Goal: Participate in discussion: Engage in conversation with other users on a specific topic

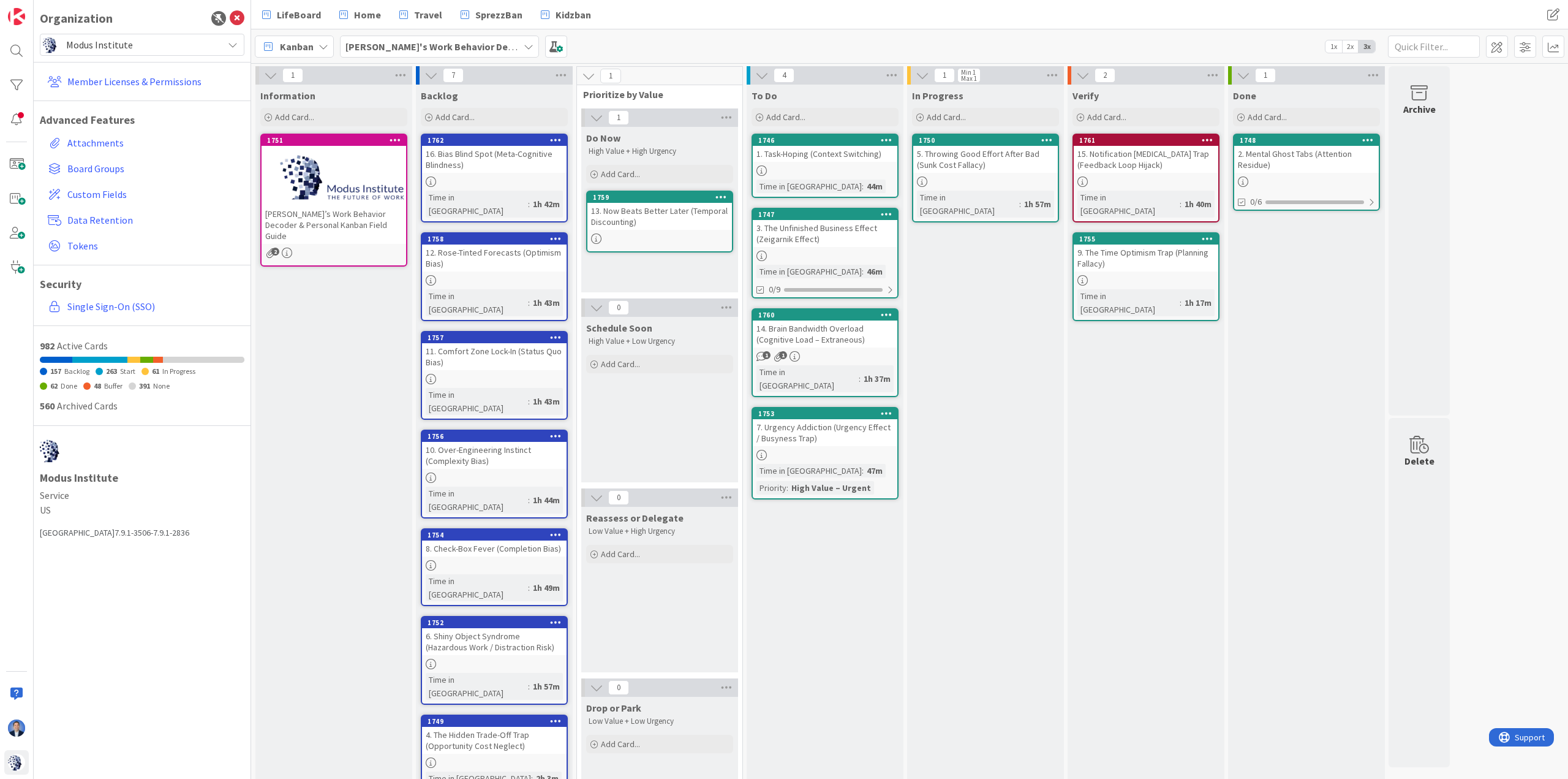
click at [181, 46] on span "Modus Institute" at bounding box center [142, 44] width 150 height 17
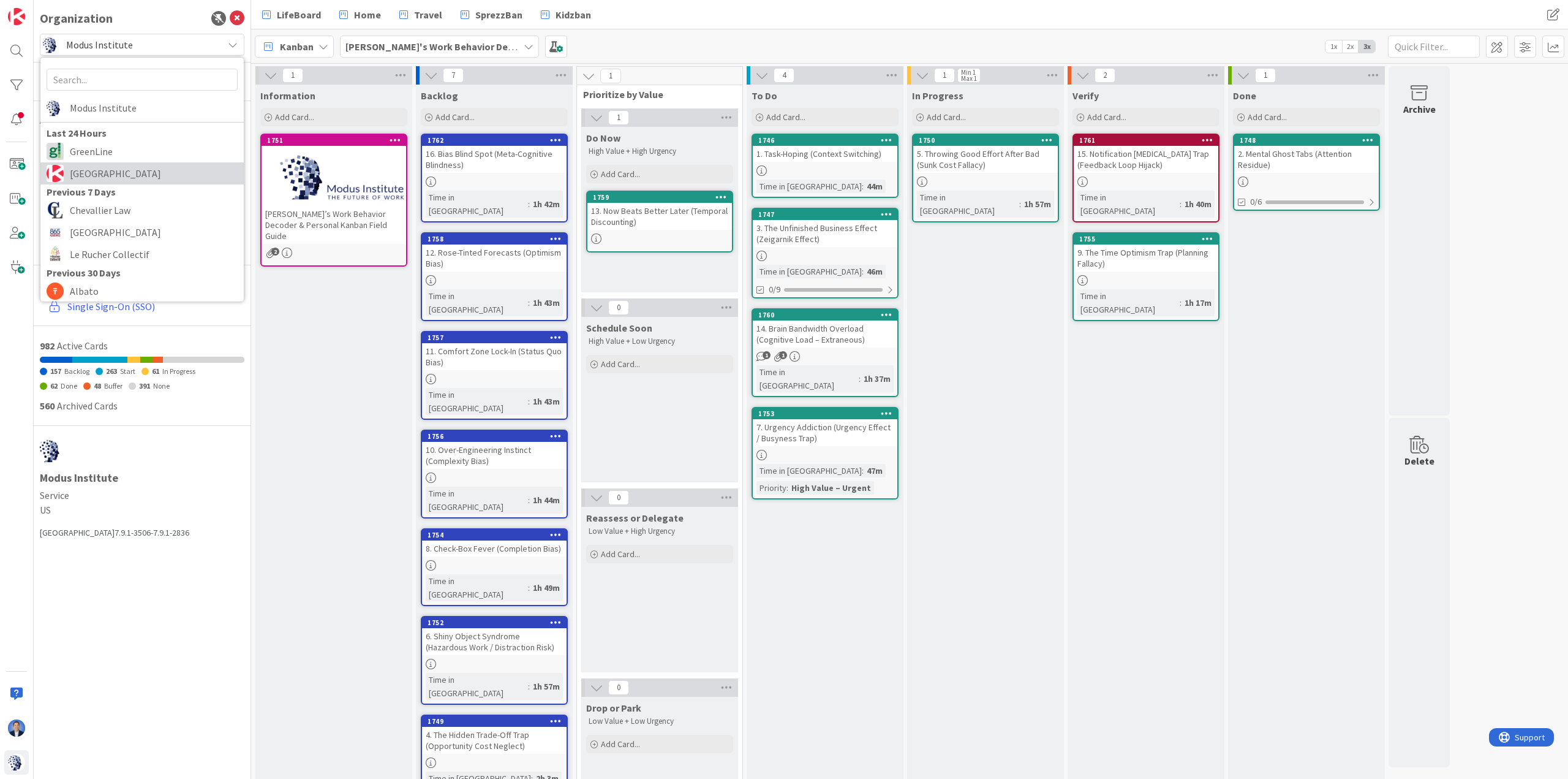
click at [160, 166] on span "[GEOGRAPHIC_DATA]" at bounding box center [154, 173] width 168 height 19
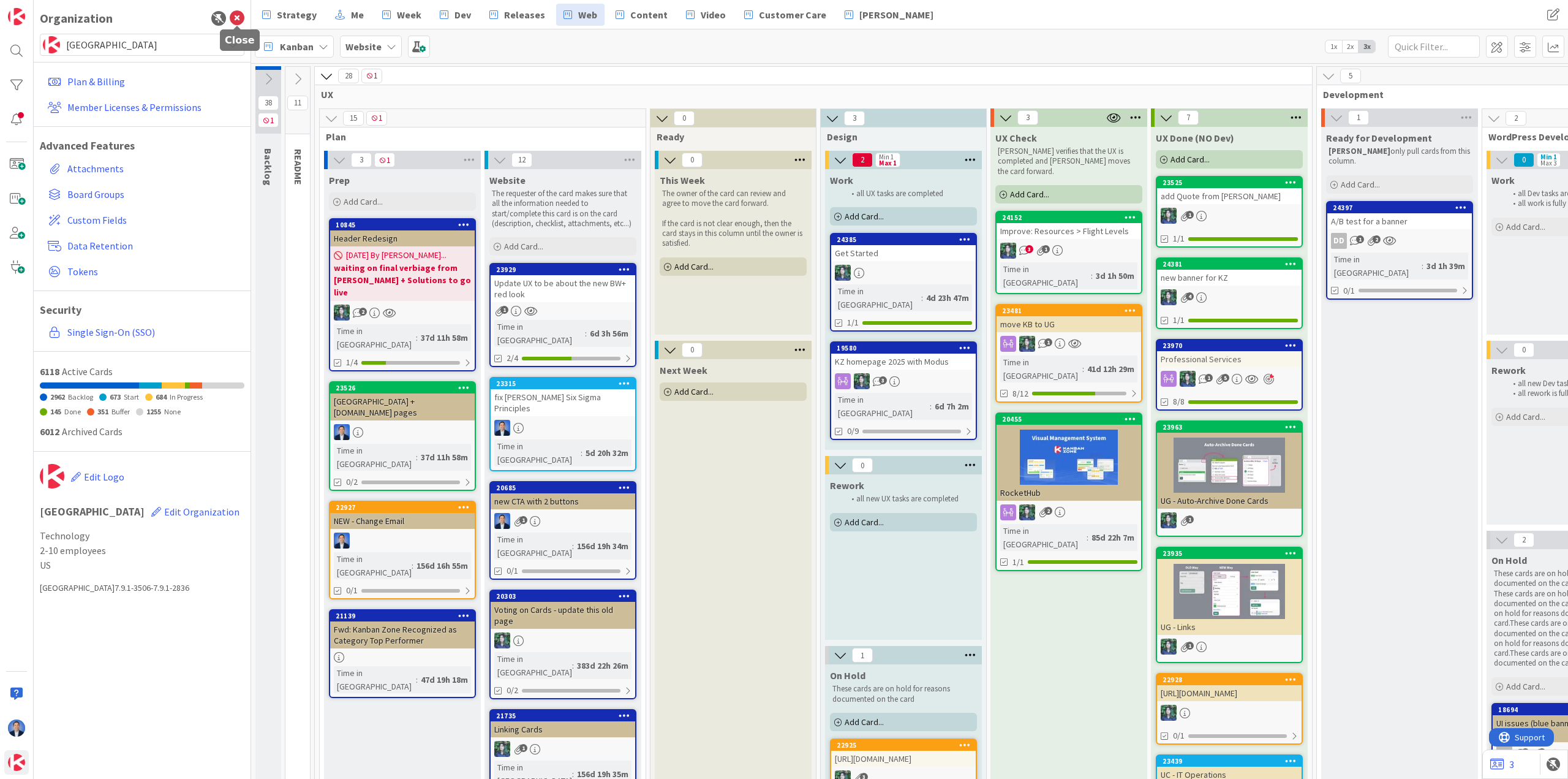
click at [242, 16] on icon at bounding box center [237, 18] width 15 height 15
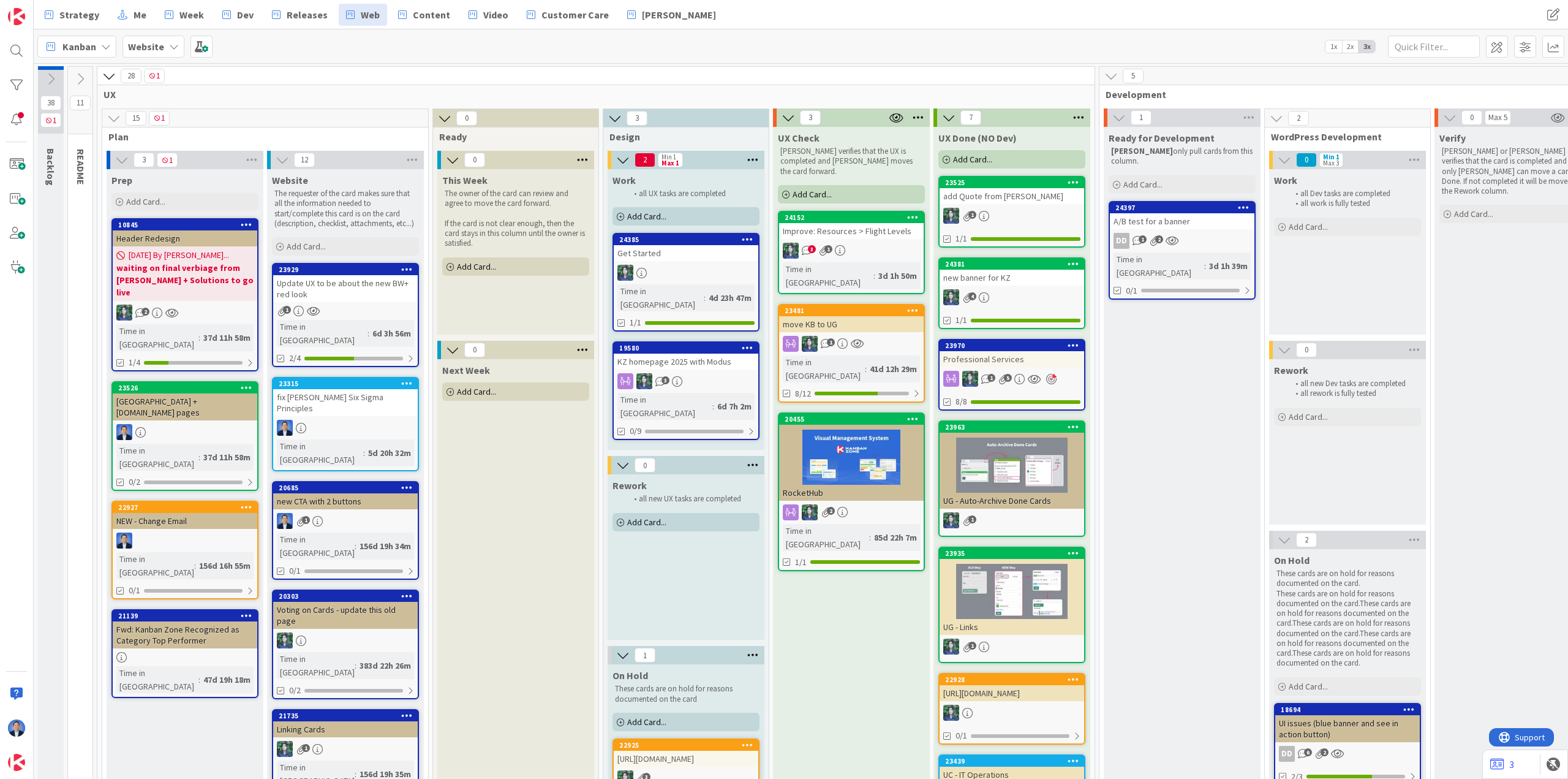
click at [866, 229] on link "24152 Improve: Resources > Flight Levels 3 1 Time in Column : 3d 1h 50m" at bounding box center [851, 252] width 147 height 83
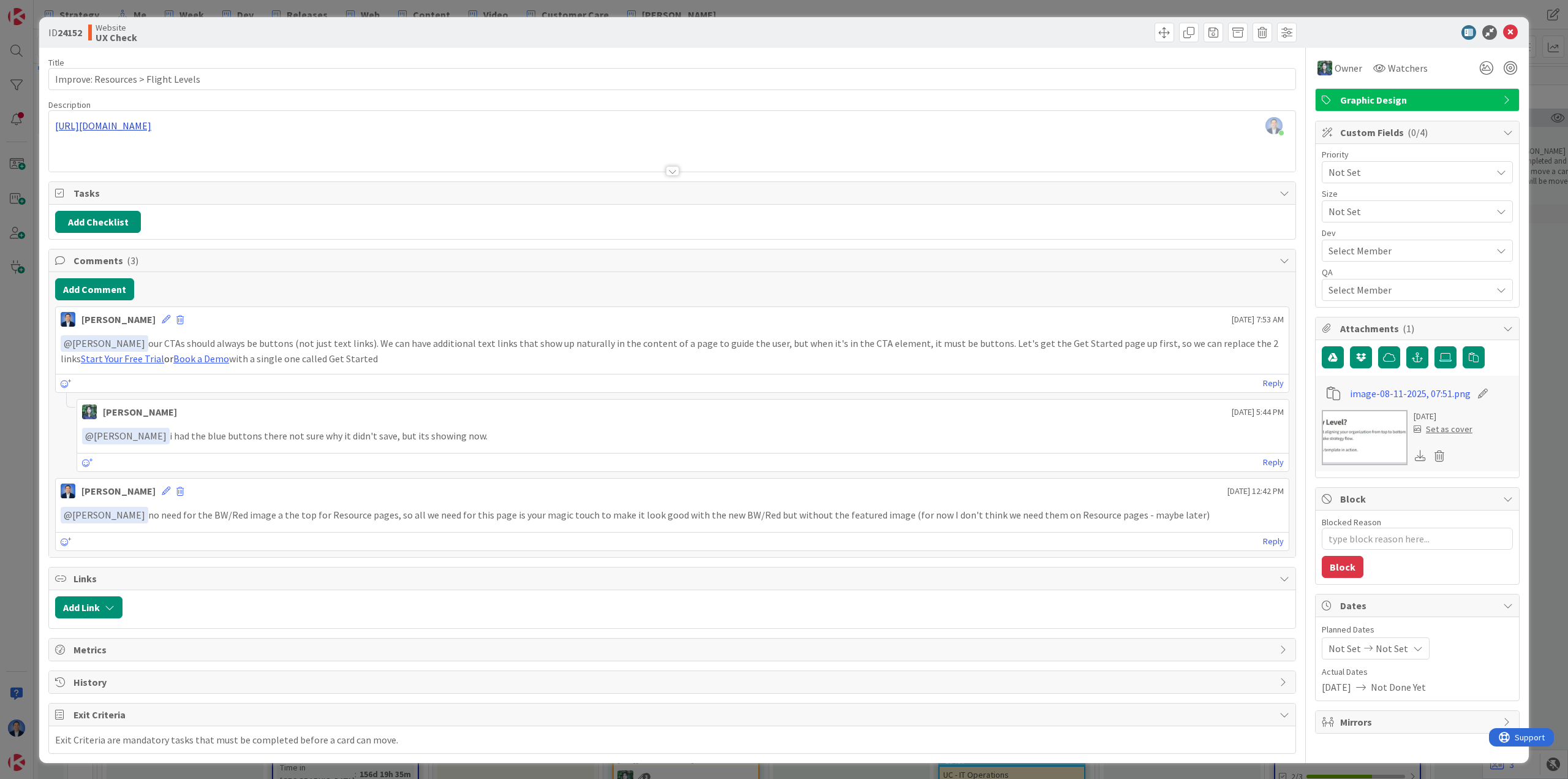
click at [210, 122] on div "[PERSON_NAME] just joined [URL][DOMAIN_NAME]" at bounding box center [672, 141] width 1247 height 61
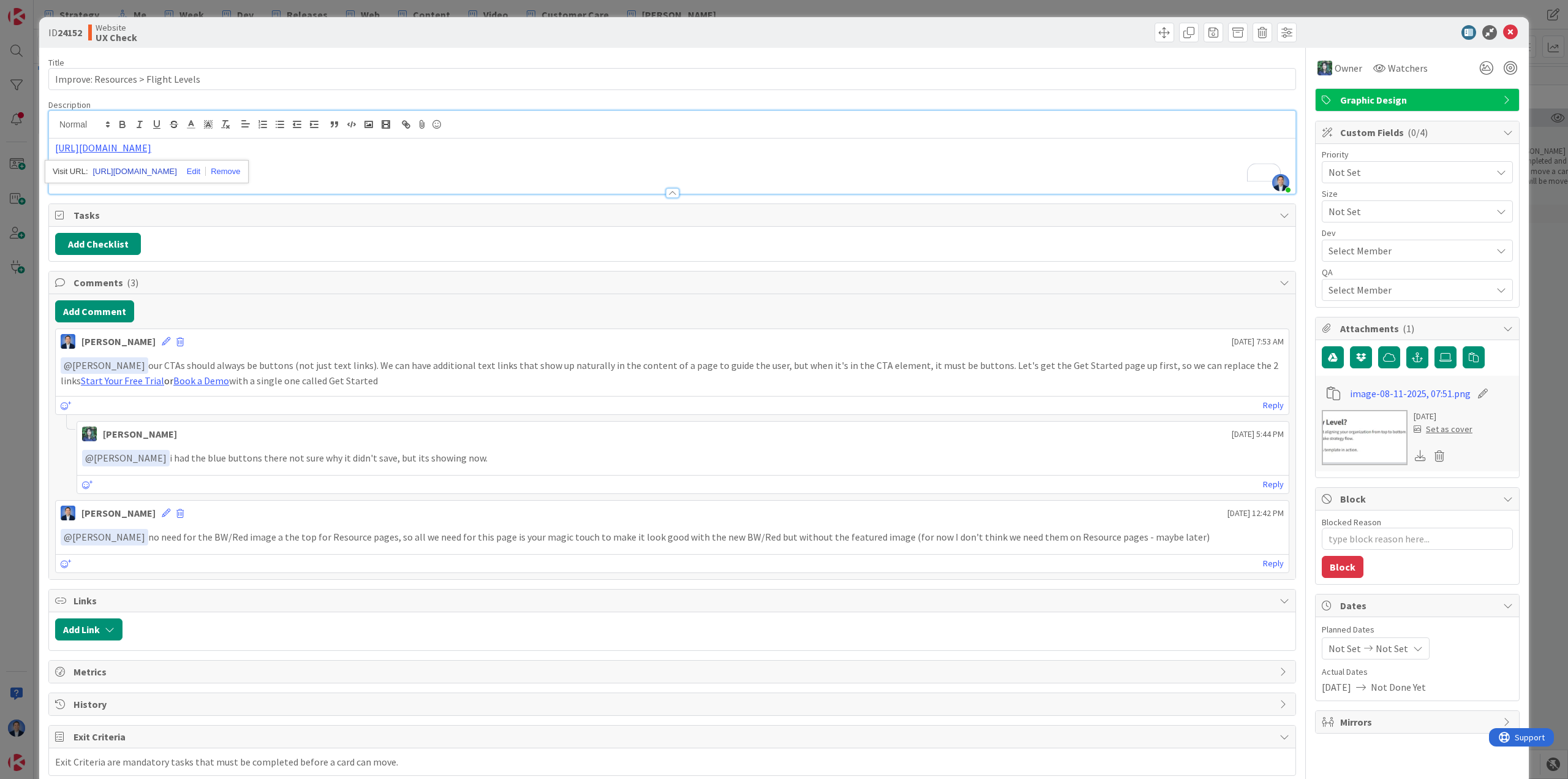
click at [145, 164] on link "[URL][DOMAIN_NAME]" at bounding box center [135, 172] width 84 height 16
click at [1503, 27] on icon at bounding box center [1510, 32] width 15 height 15
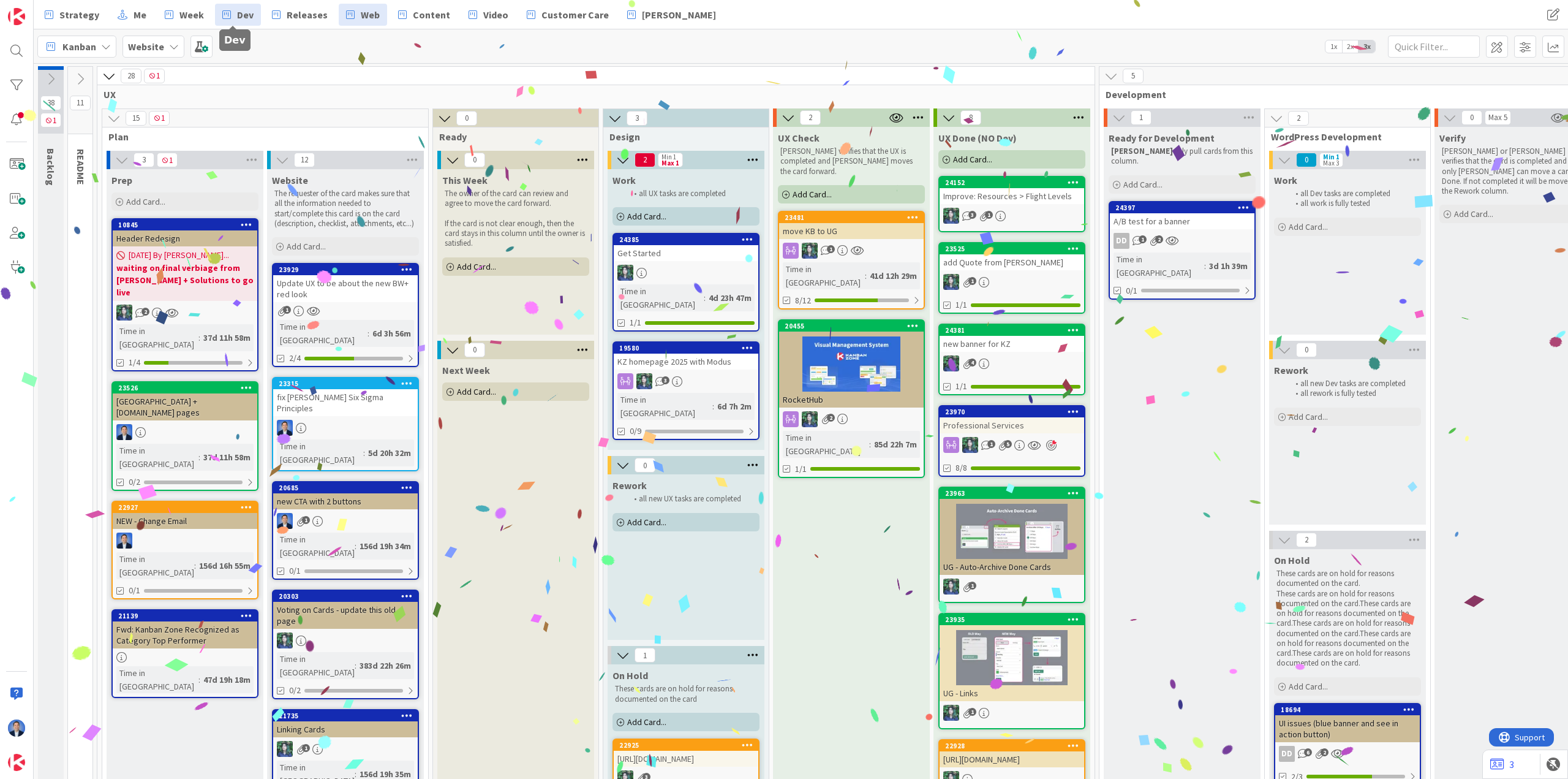
click at [229, 12] on link "Dev" at bounding box center [238, 14] width 46 height 22
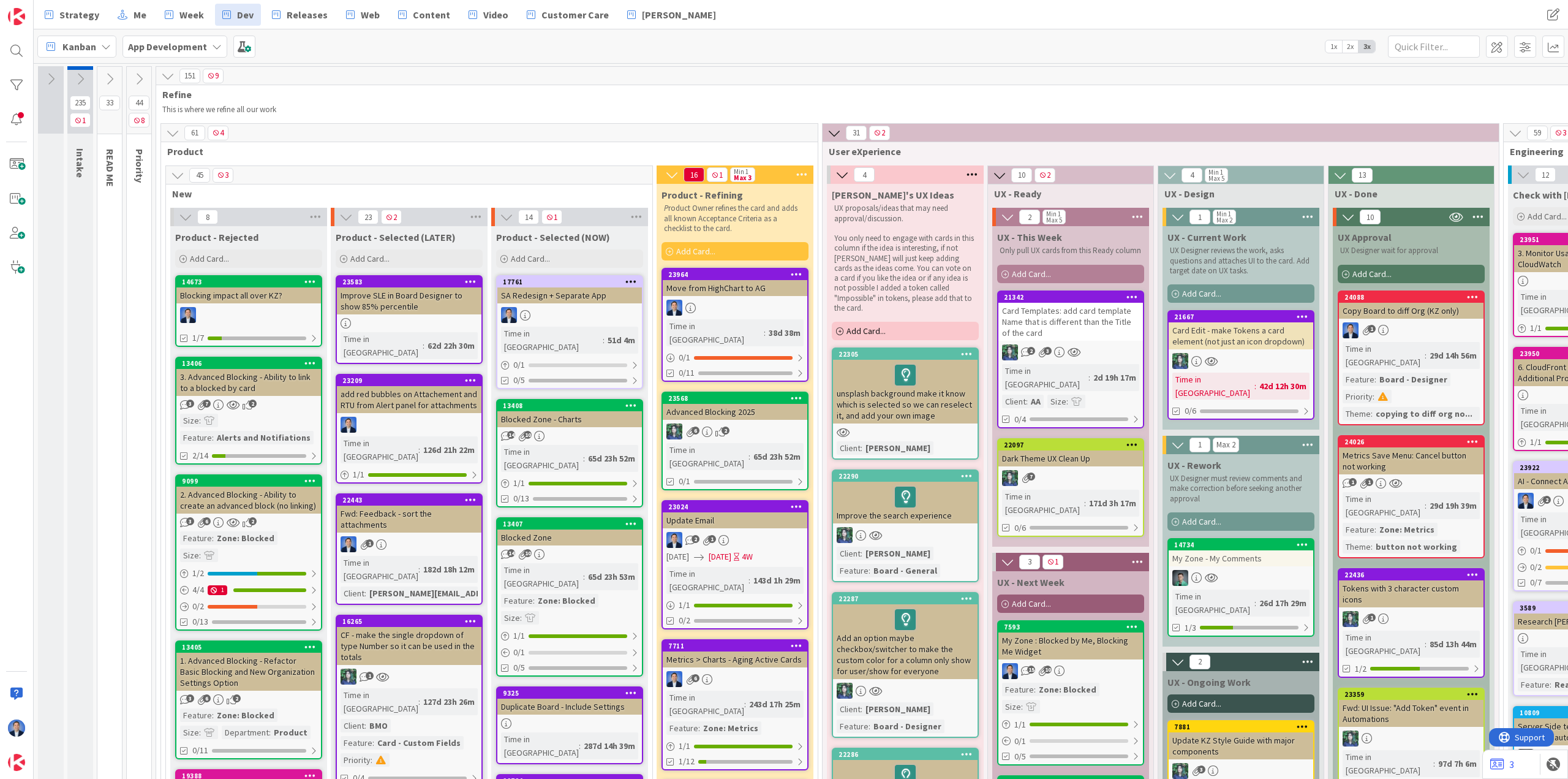
click at [168, 74] on icon at bounding box center [167, 75] width 13 height 13
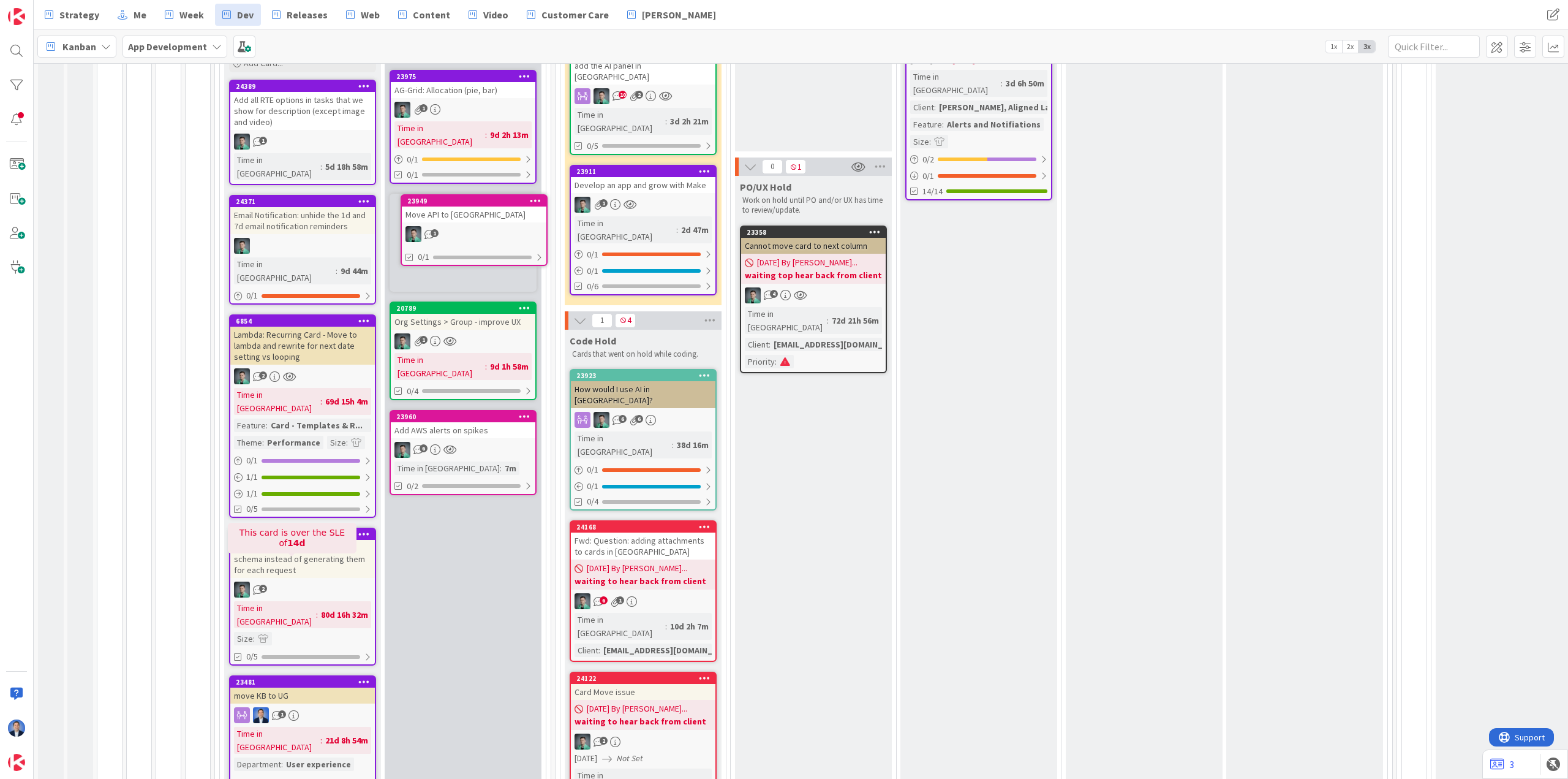
scroll to position [181, 0]
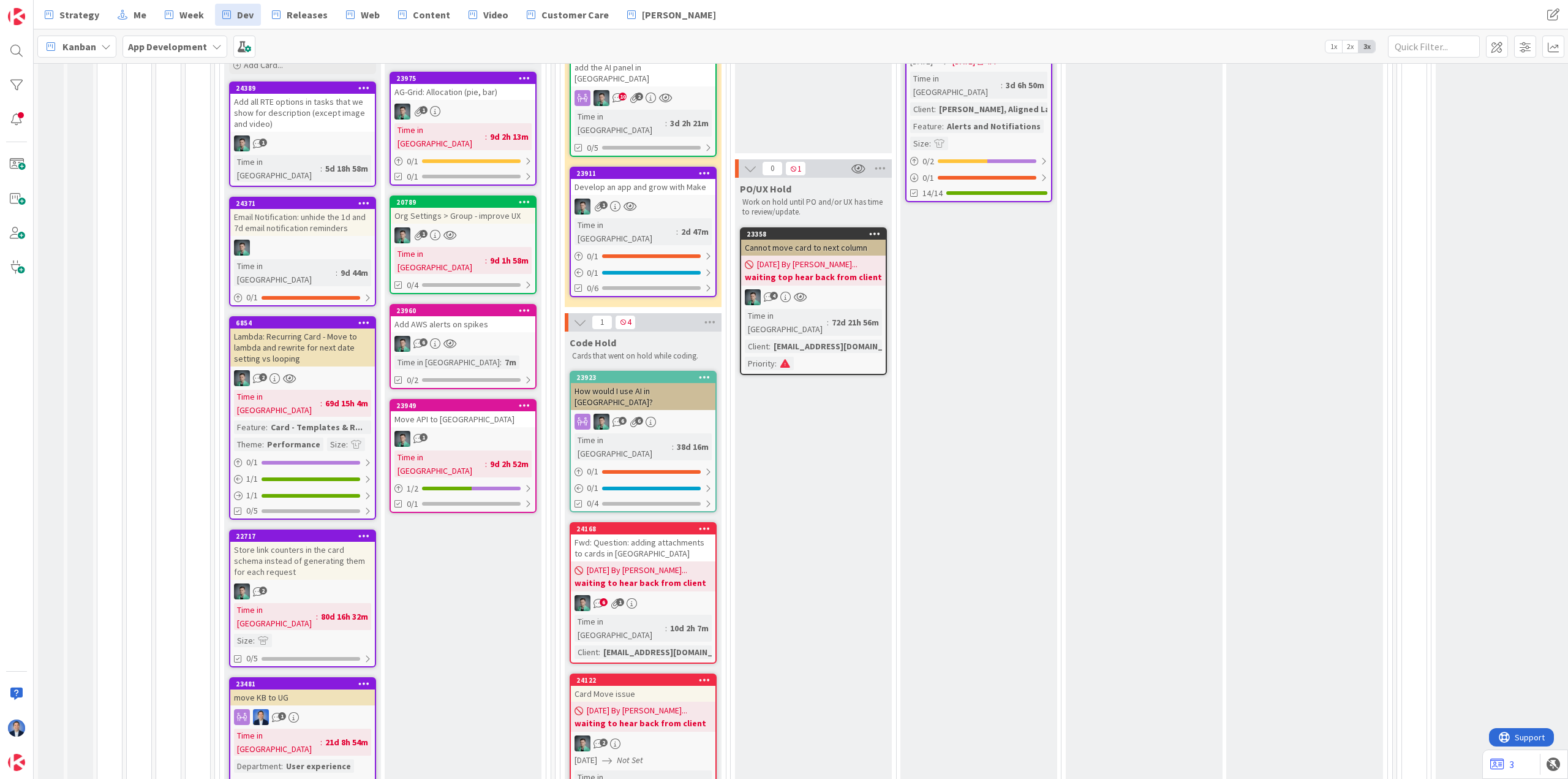
click at [451, 411] on div "Move API to [GEOGRAPHIC_DATA]" at bounding box center [463, 419] width 144 height 16
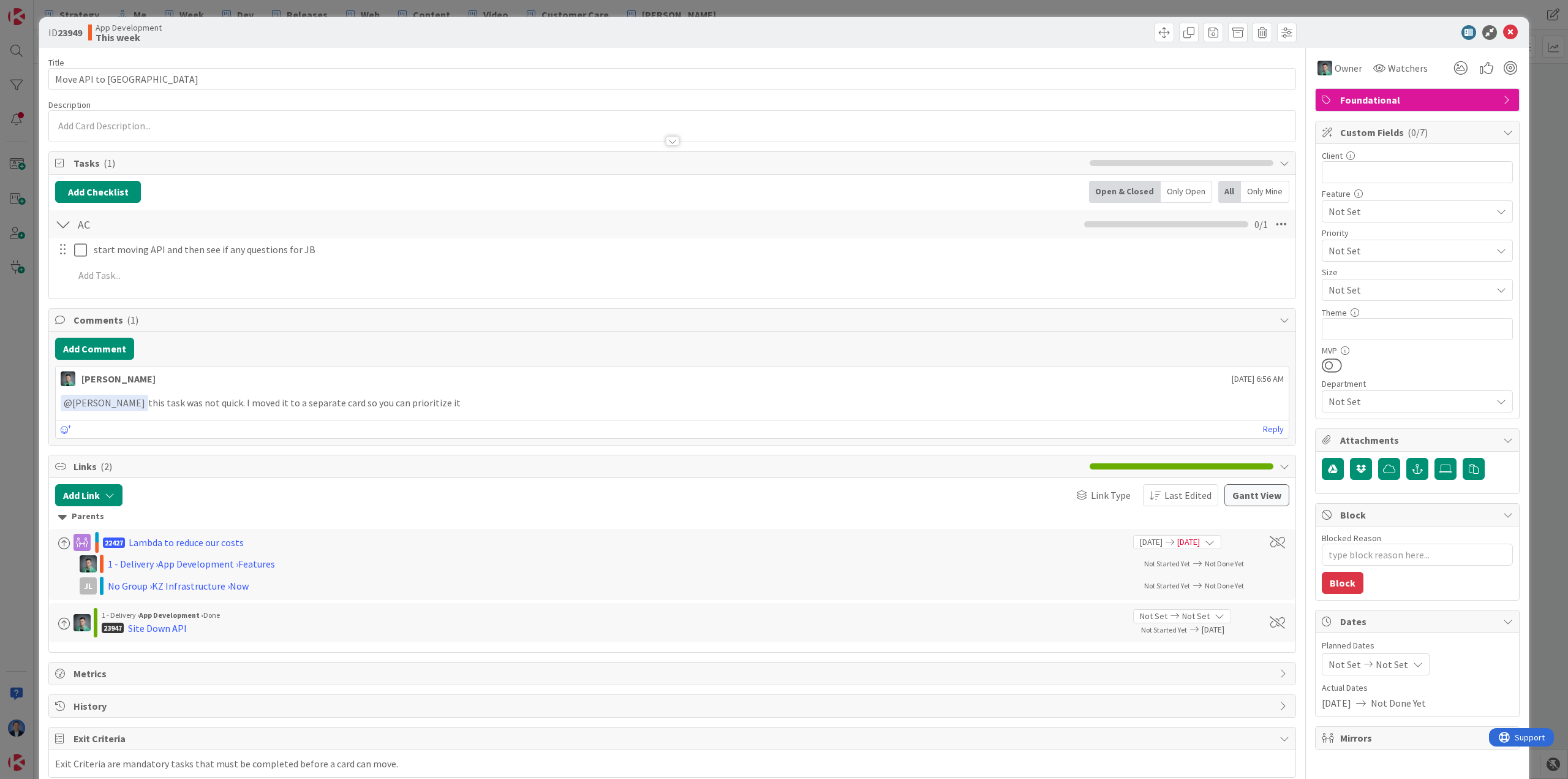
type textarea "x"
click at [104, 190] on button "Add Checklist" at bounding box center [97, 191] width 86 height 22
type input "HEAVY Operations"
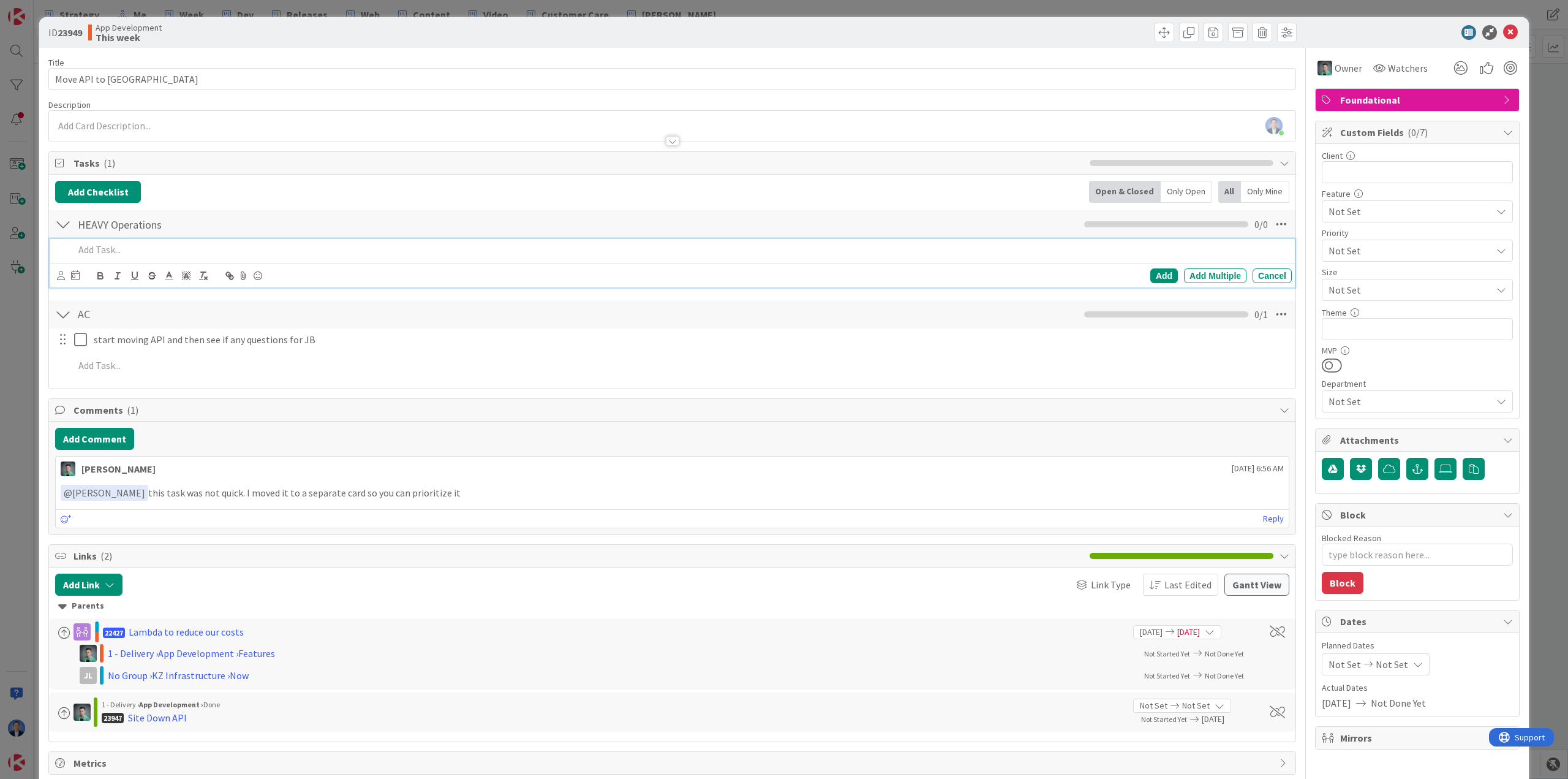
type textarea "x"
click at [95, 194] on button "Add Checklist" at bounding box center [97, 191] width 86 height 22
click at [358, 257] on div "To enrich screen reader interactions, please activate Accessibility in Grammarl…" at bounding box center [680, 250] width 1223 height 21
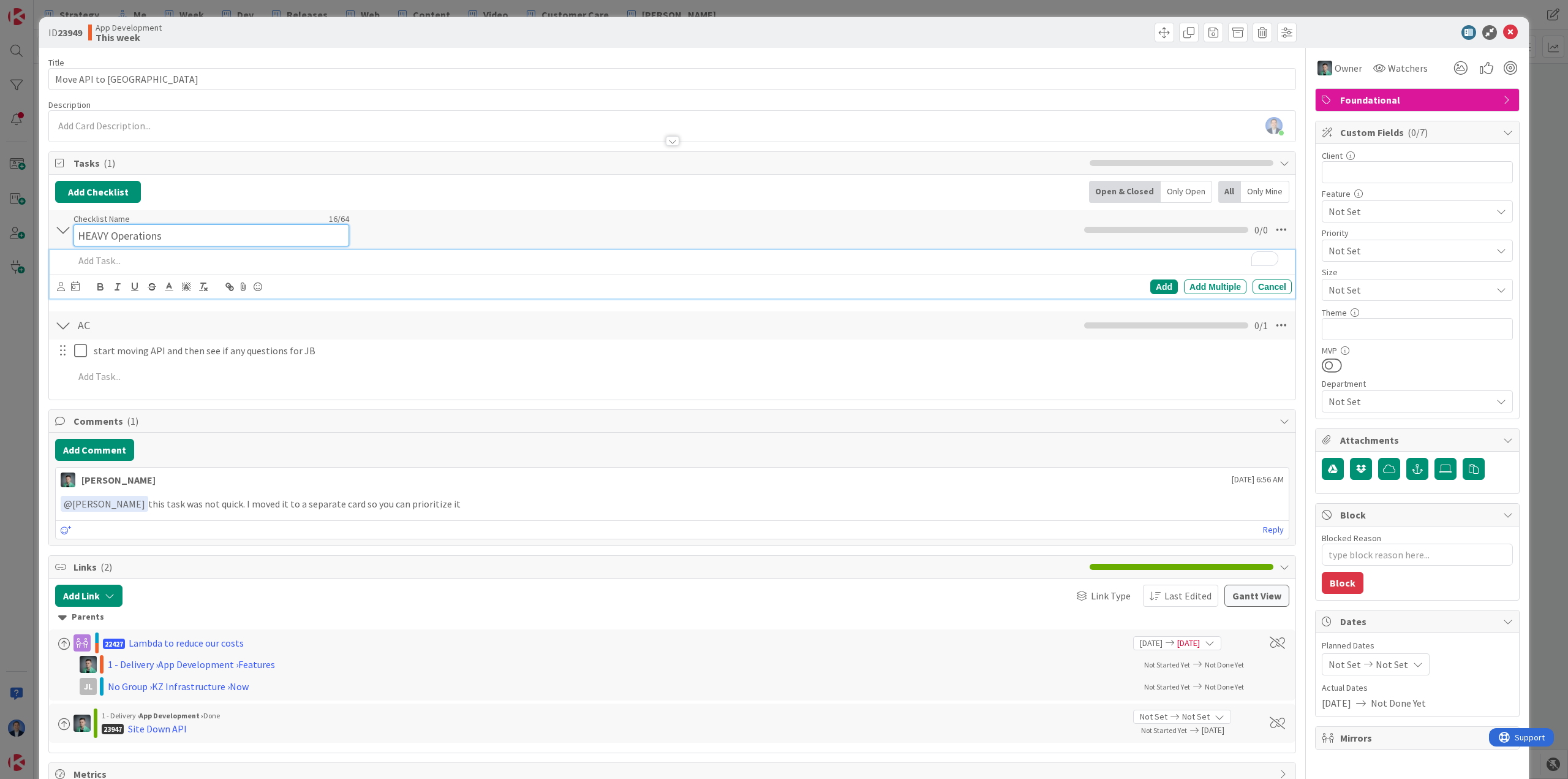
click at [146, 225] on input "HEAVY Operations" at bounding box center [211, 235] width 275 height 22
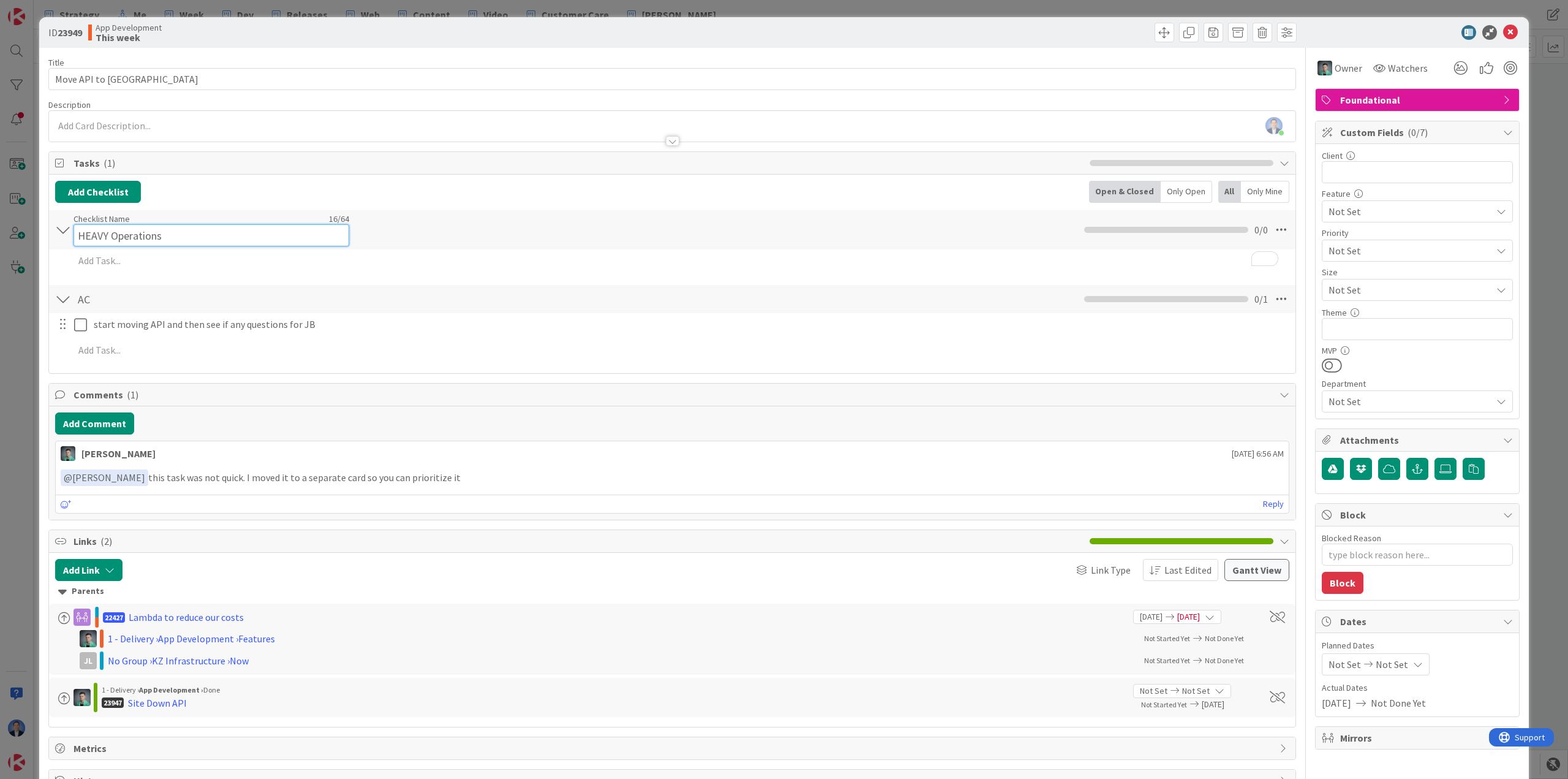
click at [146, 225] on input "HEAVY Operations" at bounding box center [211, 235] width 275 height 22
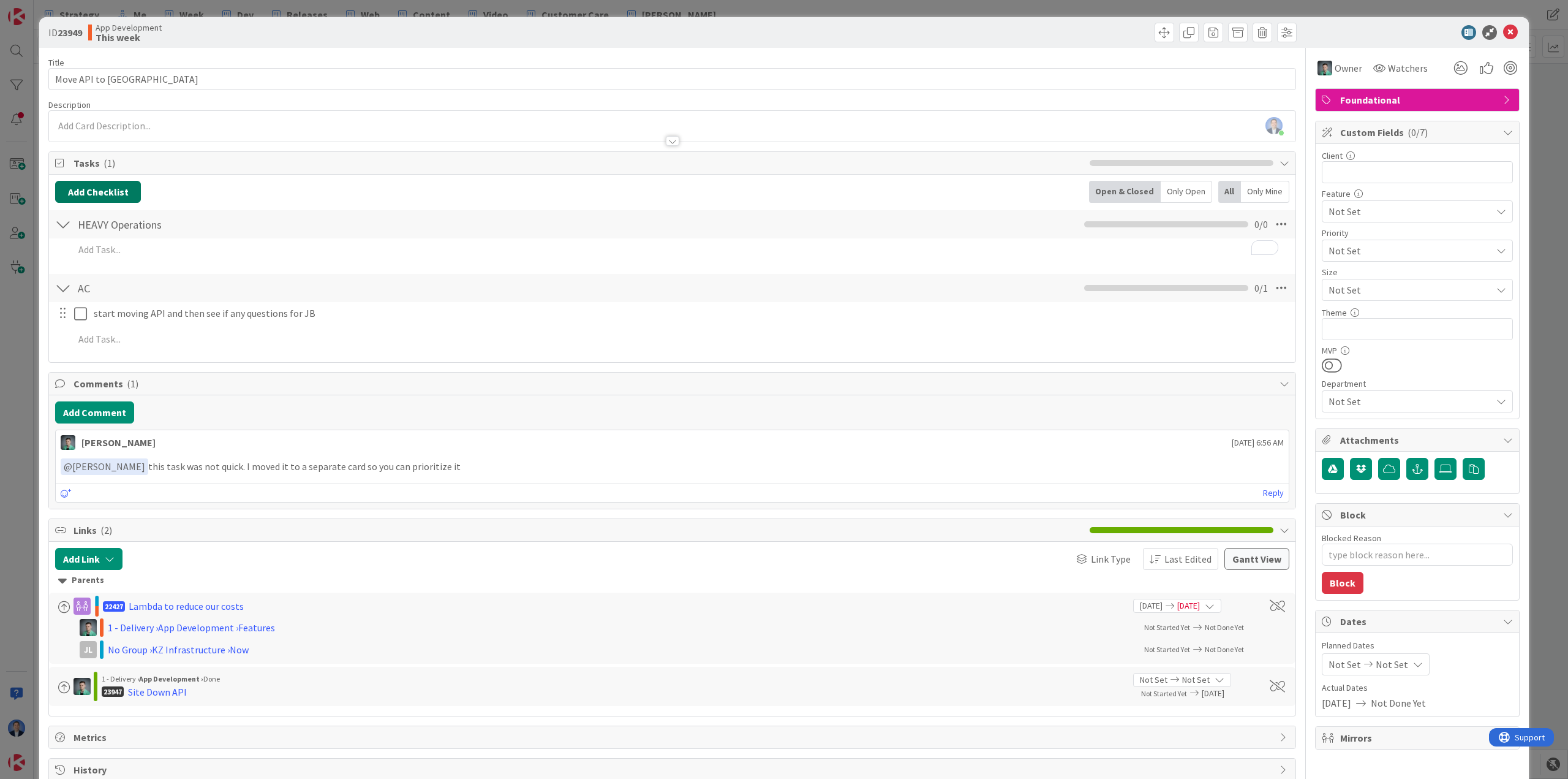
click at [113, 194] on button "Add Checklist" at bounding box center [97, 191] width 86 height 22
click at [85, 251] on input "HEAVY Operations" at bounding box center [156, 251] width 190 height 22
type input "NORMALOperations"
type textarea "x"
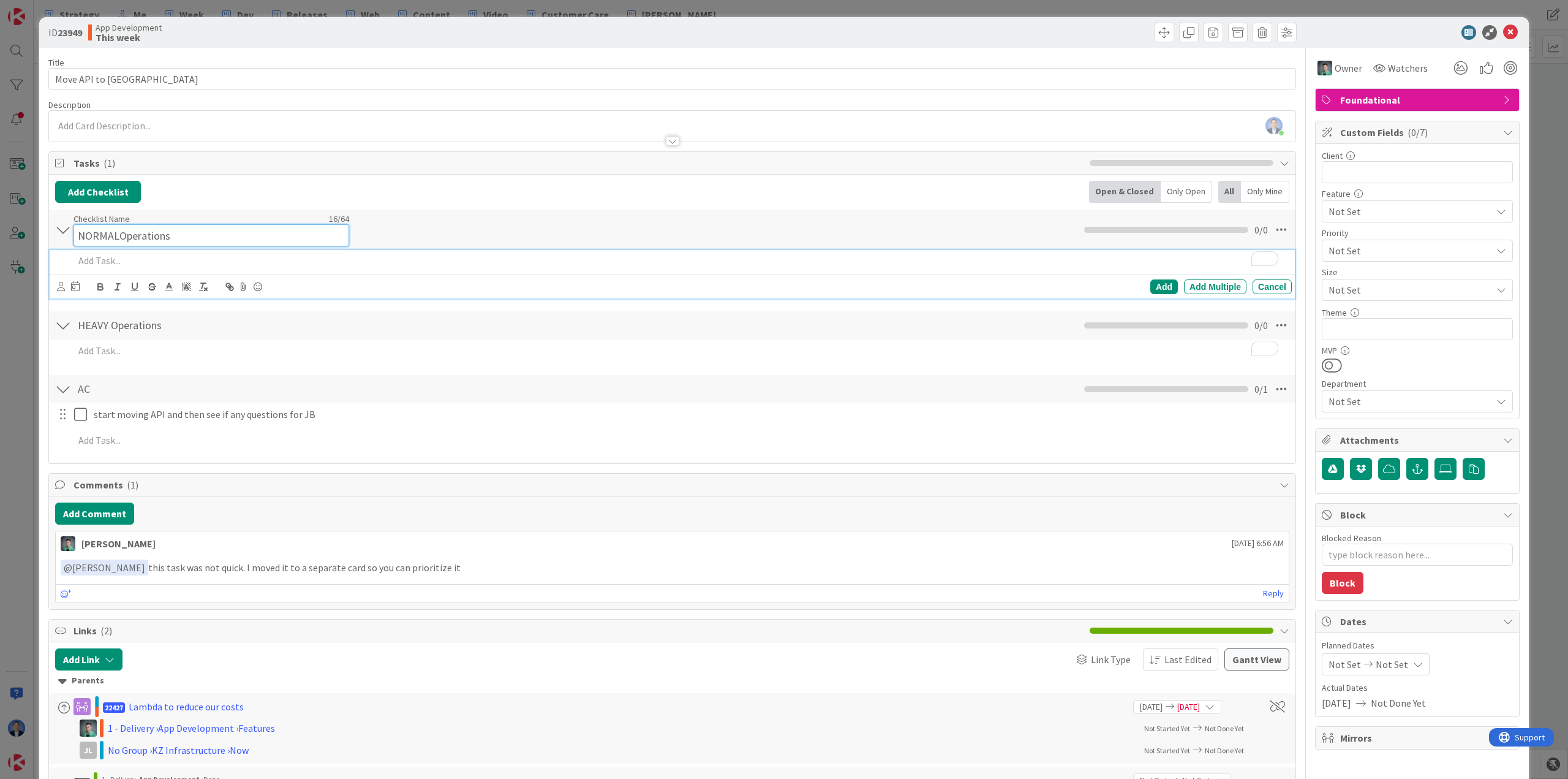
click at [118, 225] on input "NORMALOperations" at bounding box center [211, 235] width 275 height 22
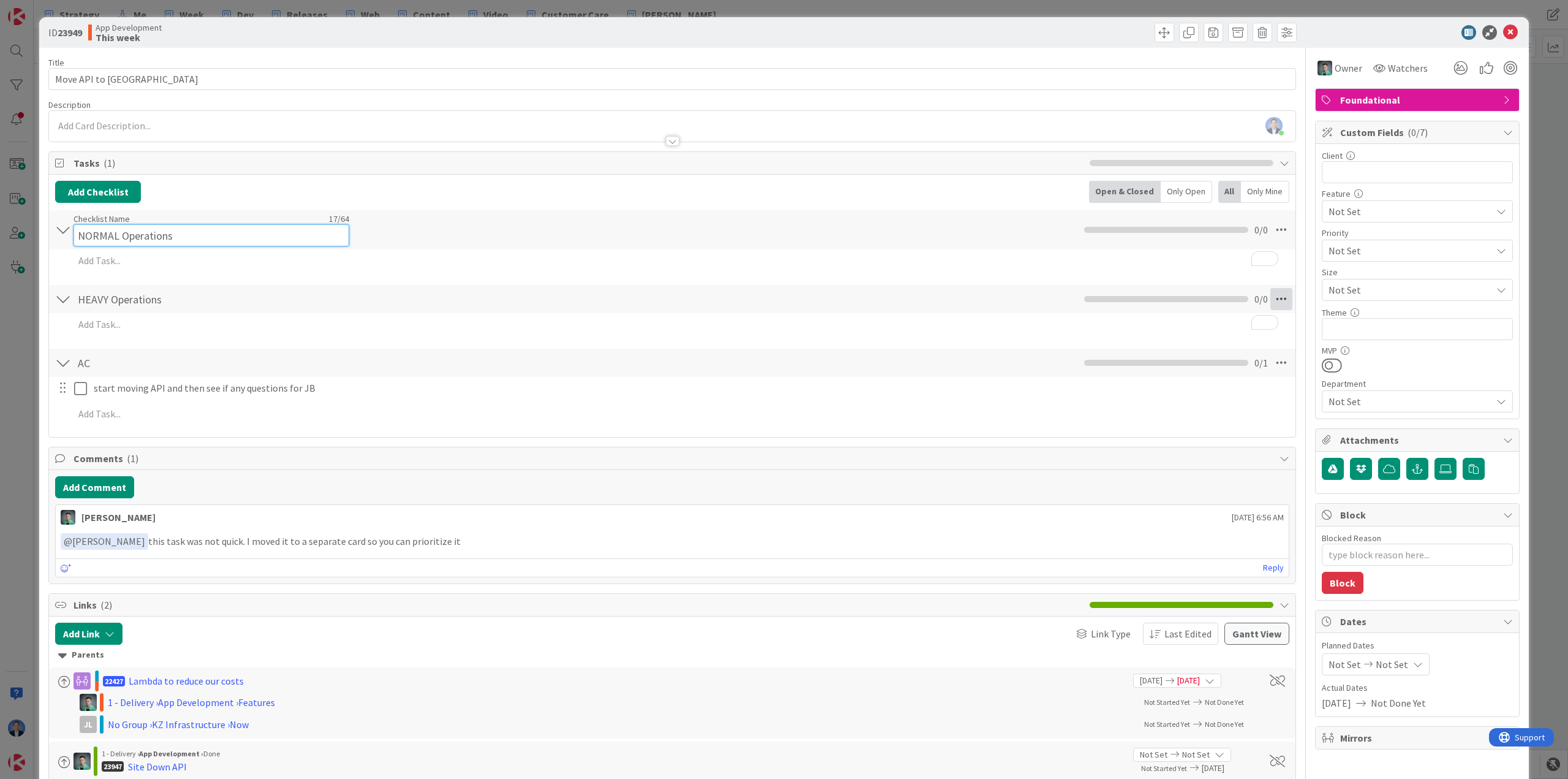
type input "NORMAL Operations"
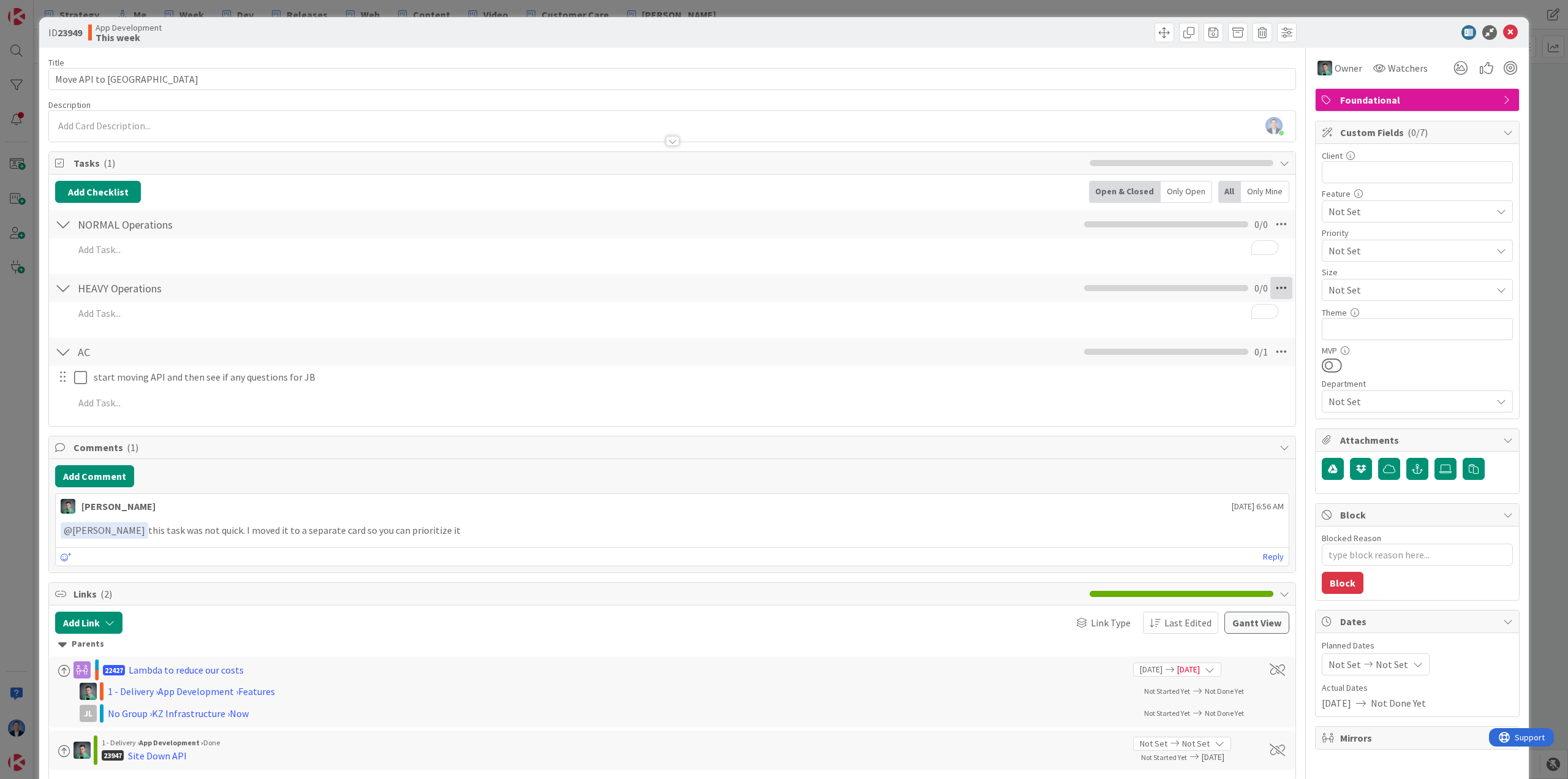
click at [1274, 301] on div "HEAVY Operations Checklist Name 16 / 64 HEAVY Operations 0 / 0" at bounding box center [672, 288] width 1247 height 28
click at [1274, 288] on icon at bounding box center [1281, 288] width 22 height 22
click at [1226, 314] on link "Move Up" at bounding box center [1197, 315] width 184 height 18
click at [1503, 33] on icon at bounding box center [1510, 32] width 15 height 15
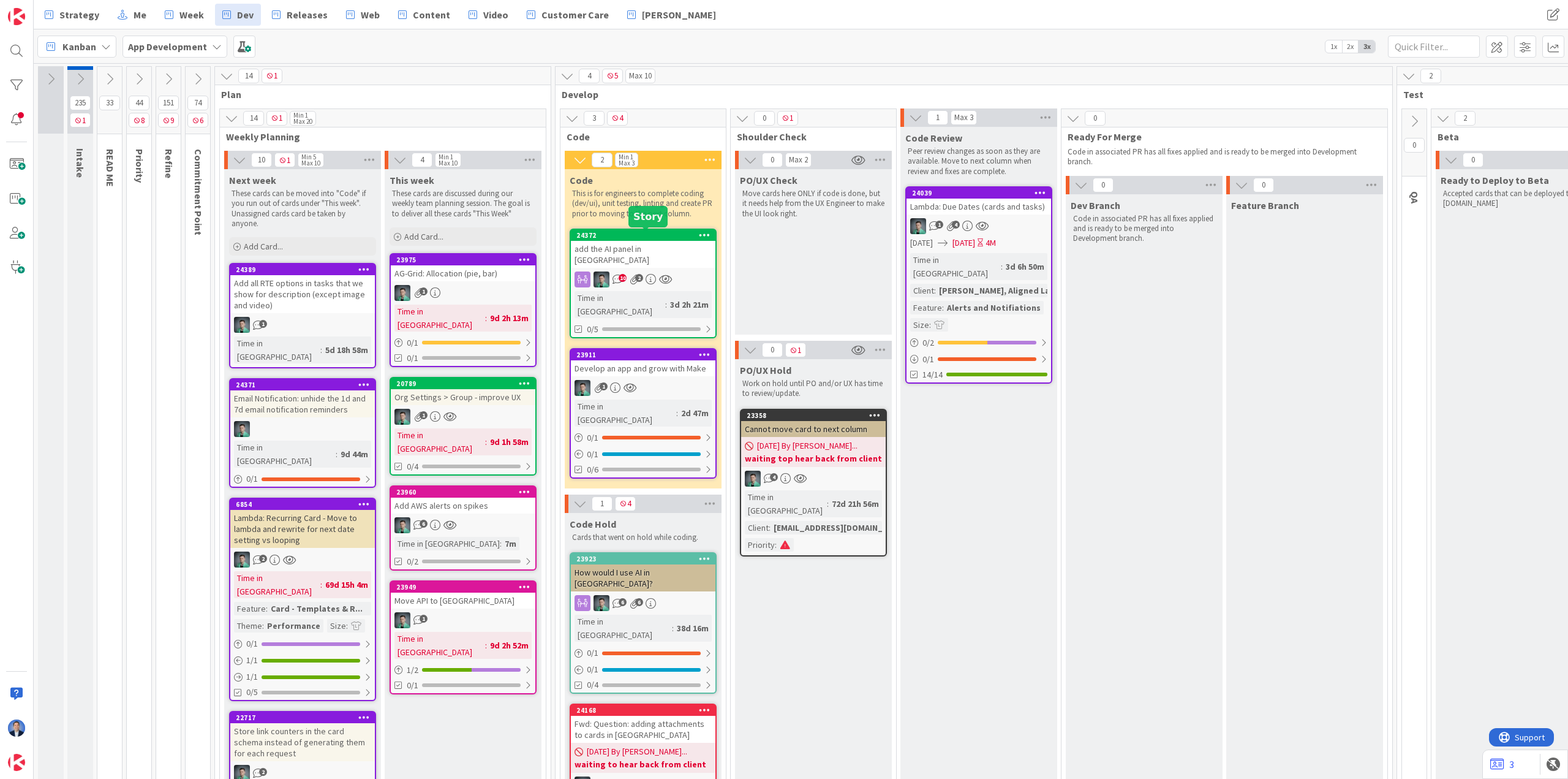
click at [644, 251] on div "add the AI panel in [GEOGRAPHIC_DATA]" at bounding box center [642, 254] width 144 height 27
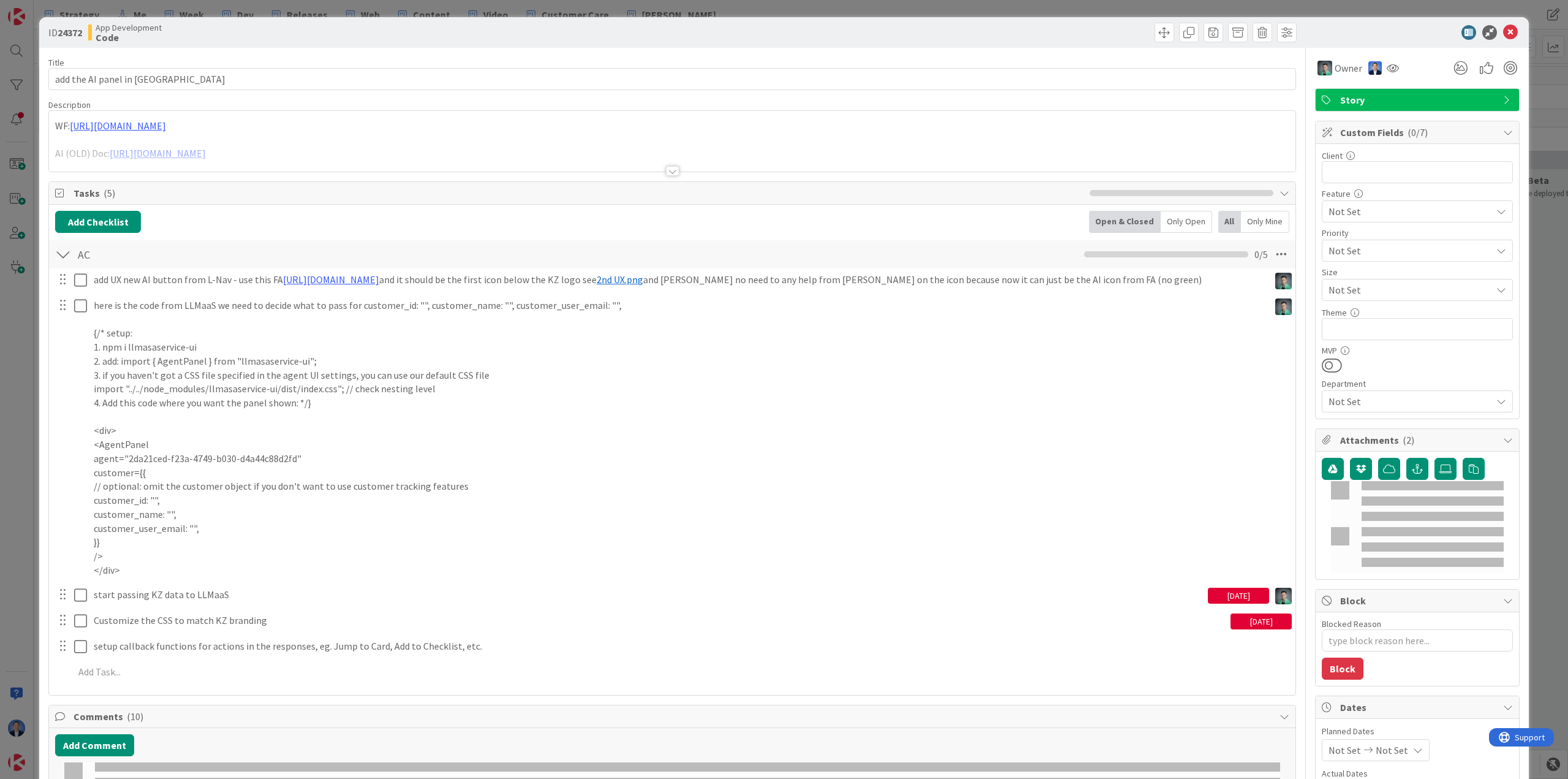
type textarea "x"
select select "javascript"
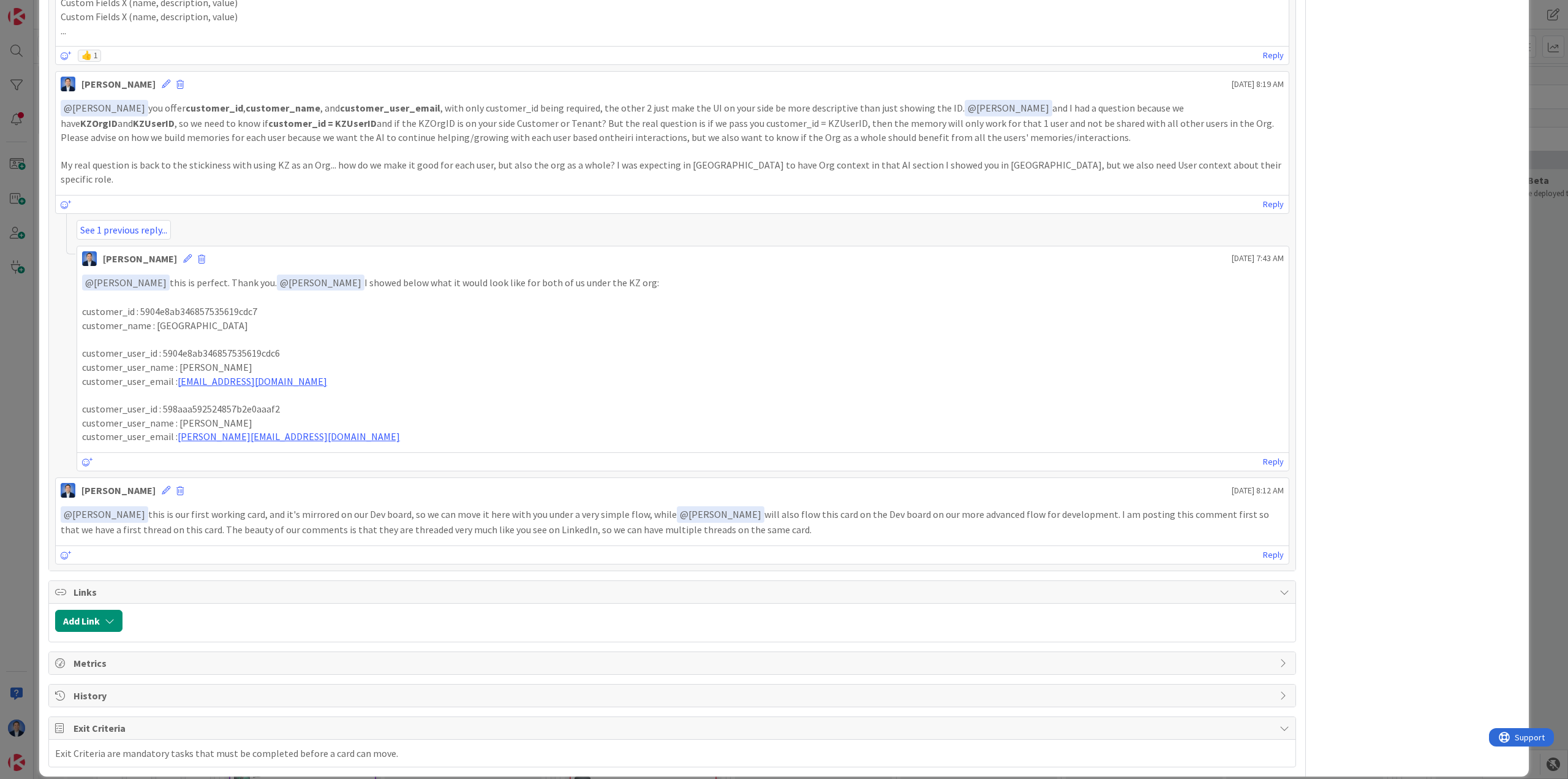
scroll to position [2670, 0]
click at [142, 220] on link "See 1 previous reply..." at bounding box center [124, 229] width 95 height 19
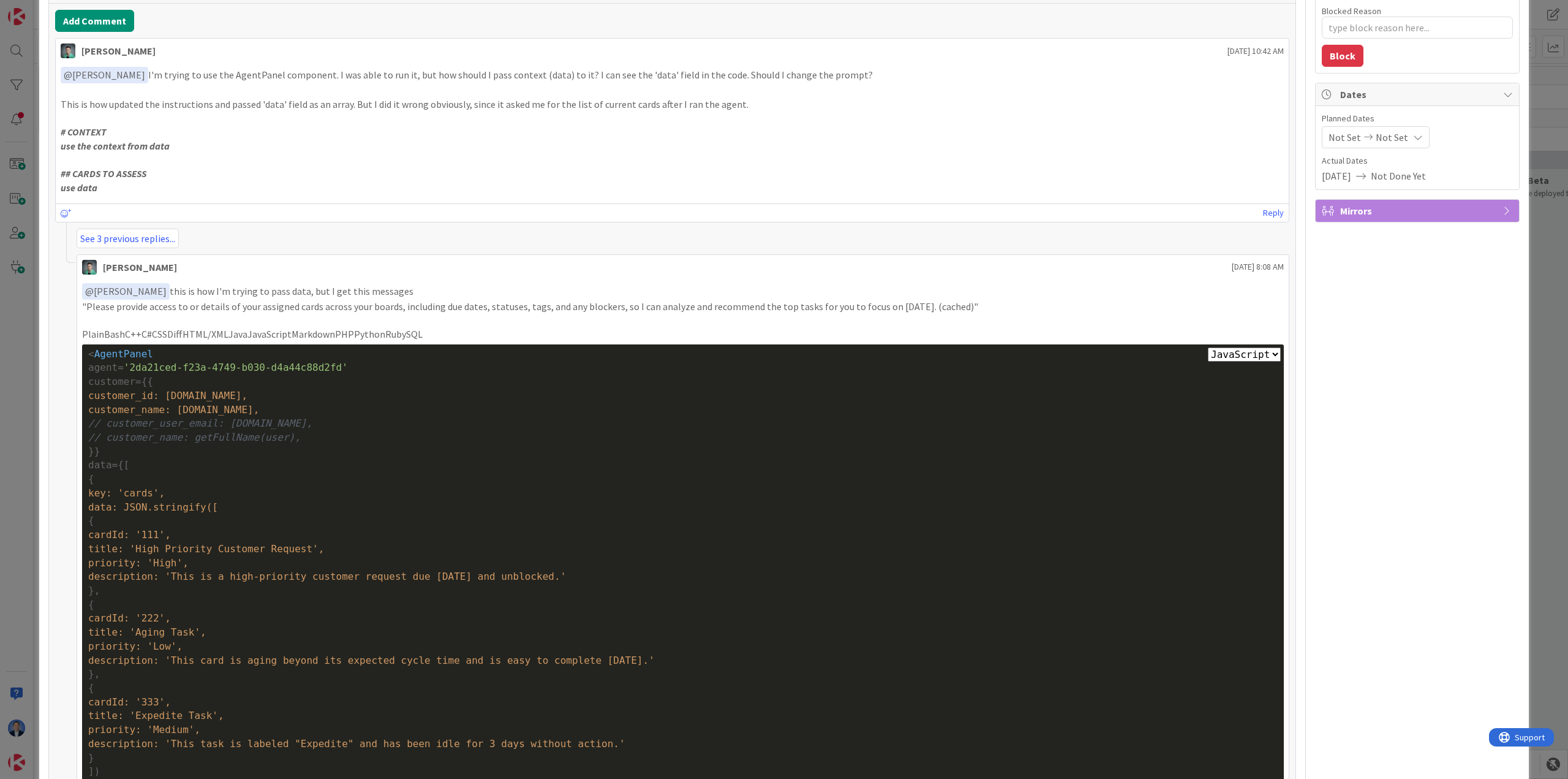
scroll to position [709, 0]
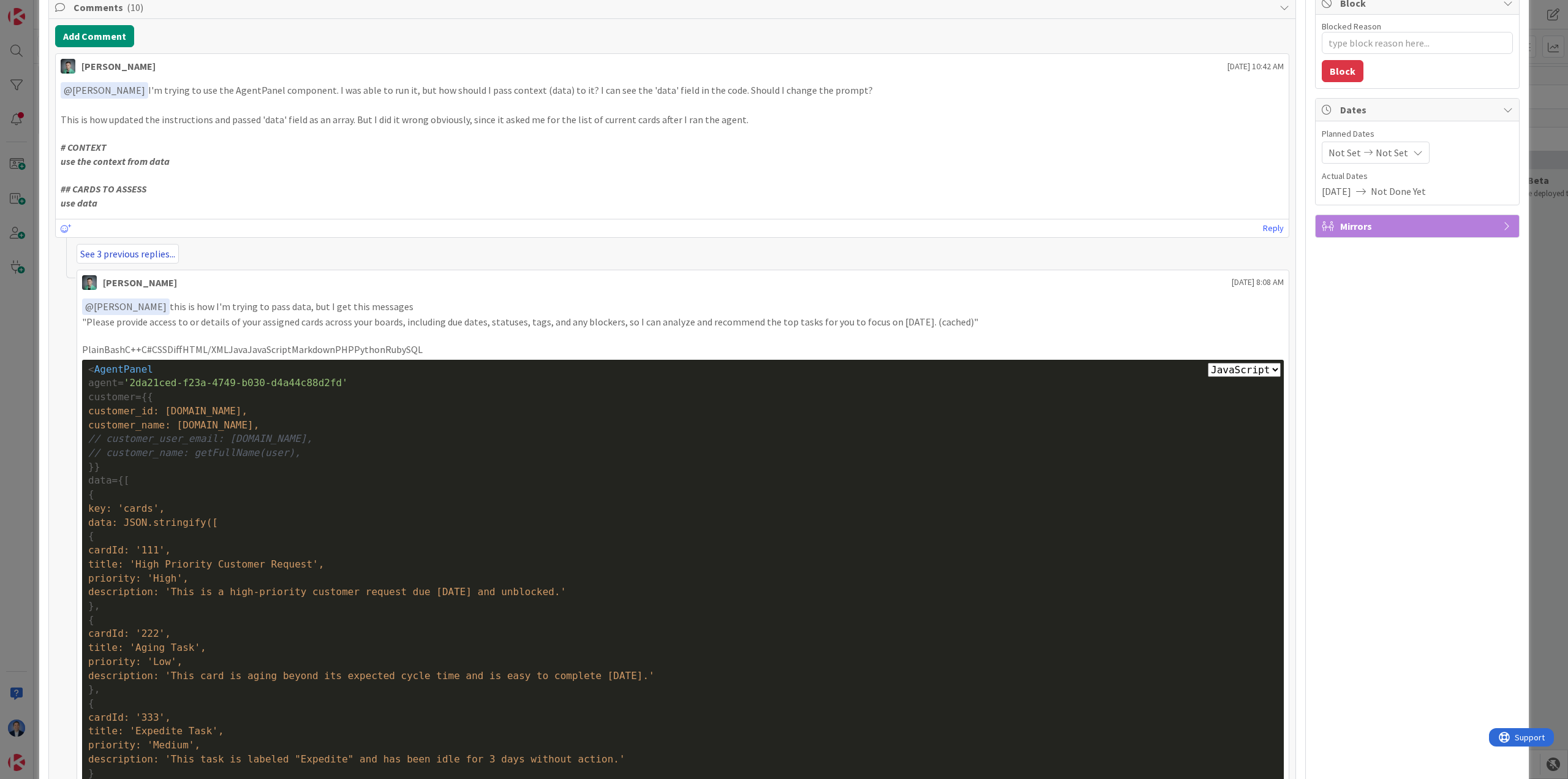
click at [138, 247] on link "See 3 previous replies..." at bounding box center [128, 253] width 103 height 19
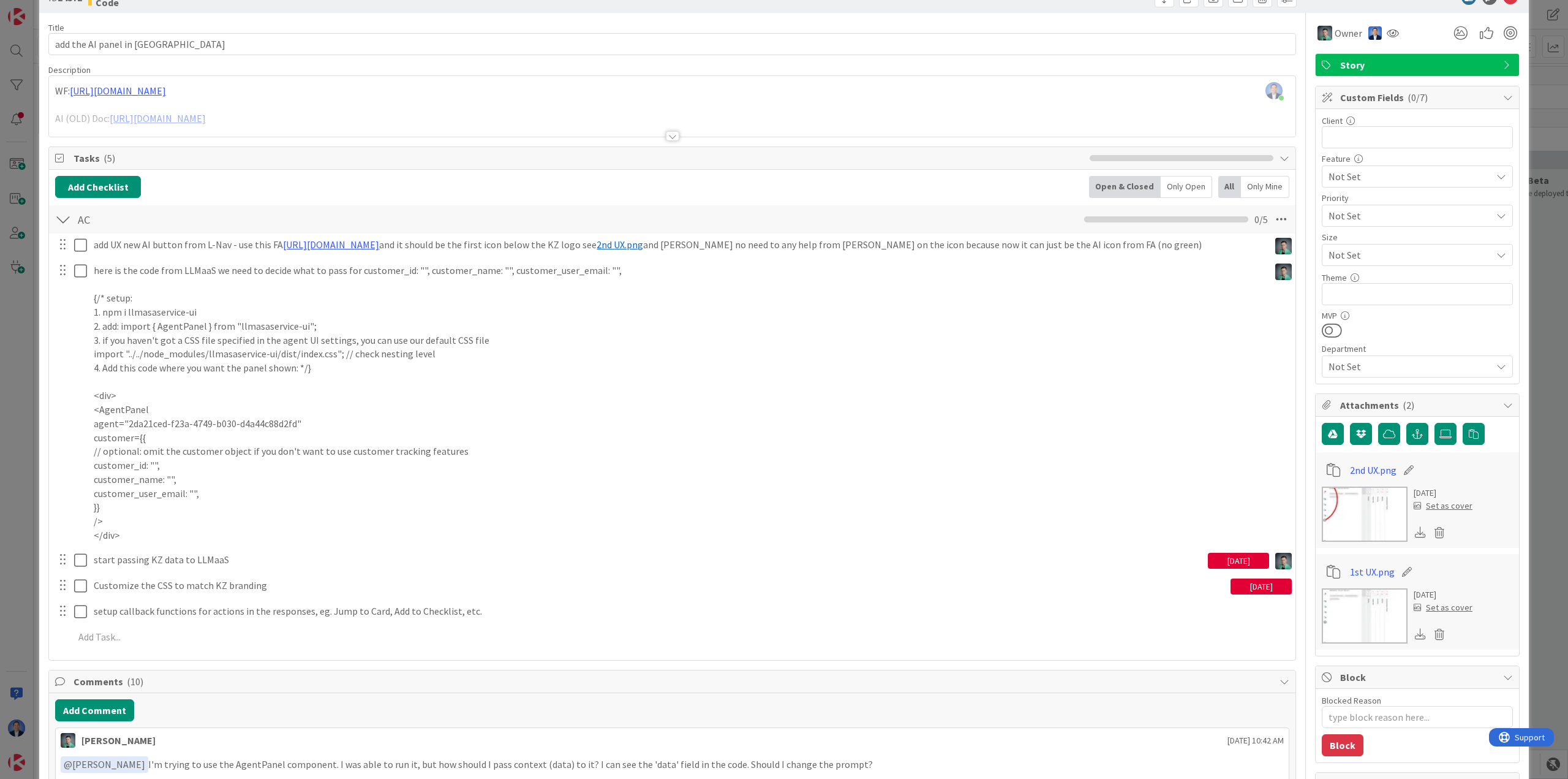
scroll to position [0, 0]
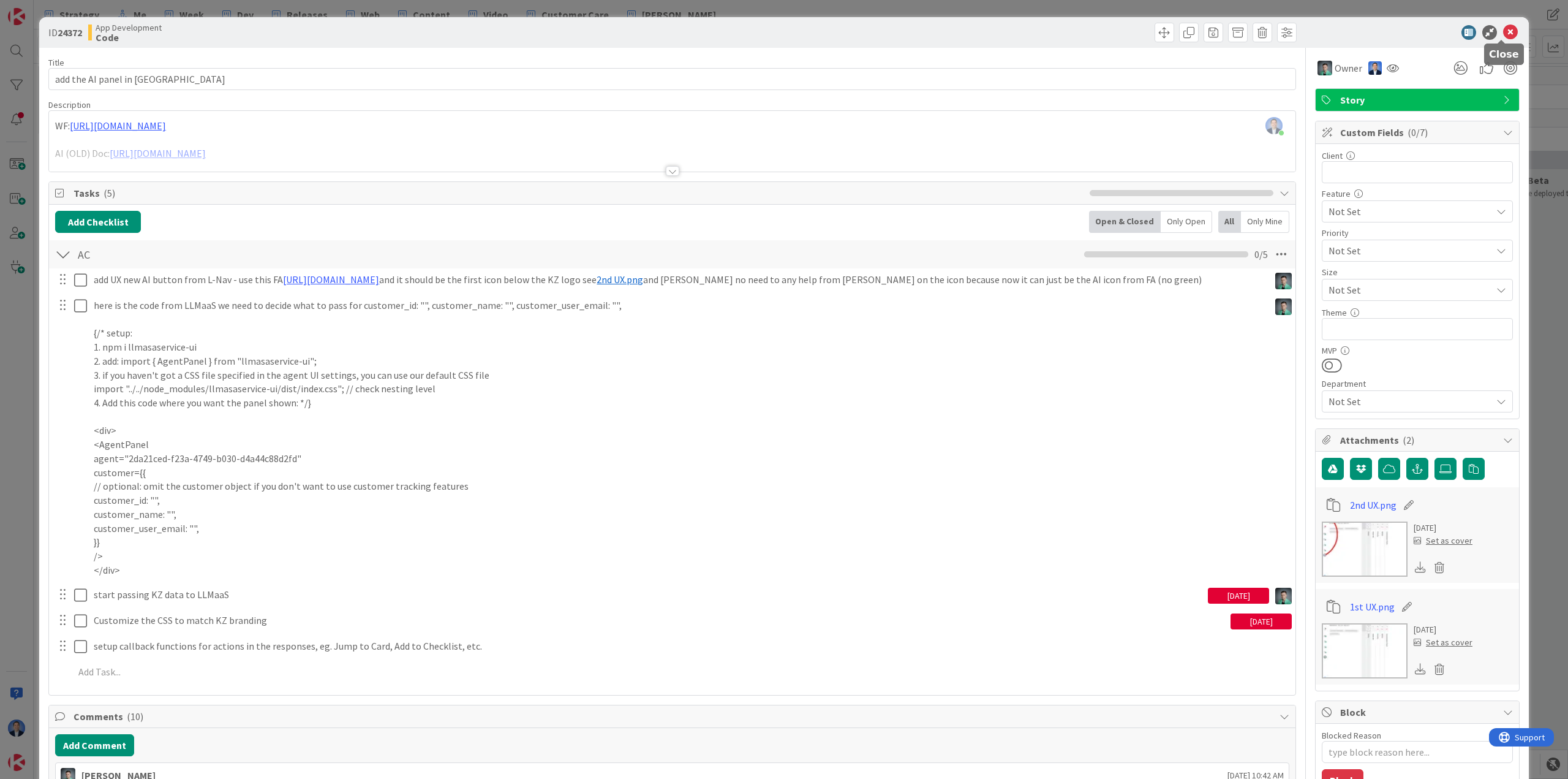
click at [1503, 37] on icon at bounding box center [1510, 32] width 15 height 15
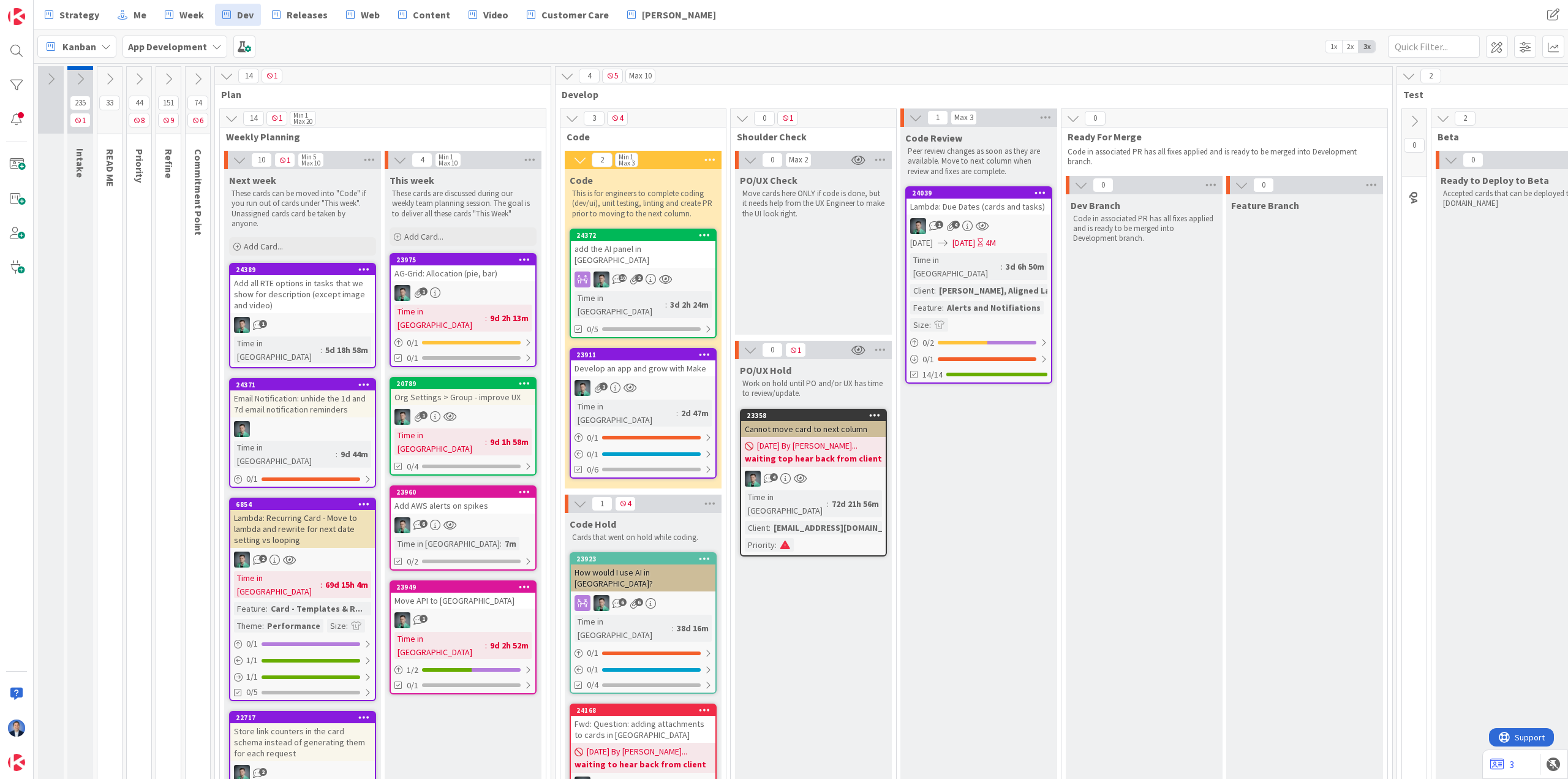
click at [191, 50] on b "App Development" at bounding box center [167, 47] width 79 height 12
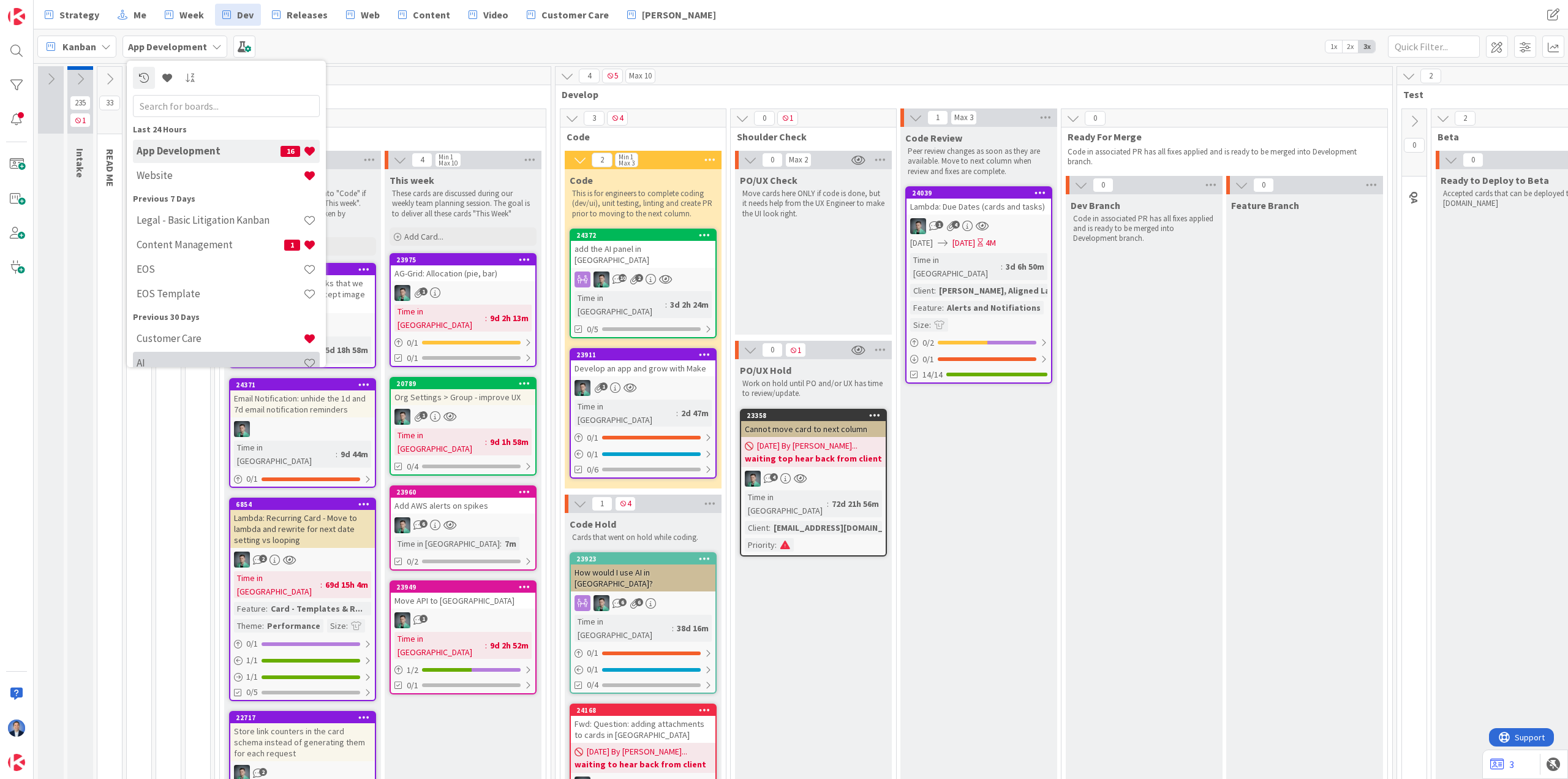
click at [152, 356] on div "AI" at bounding box center [226, 363] width 187 height 23
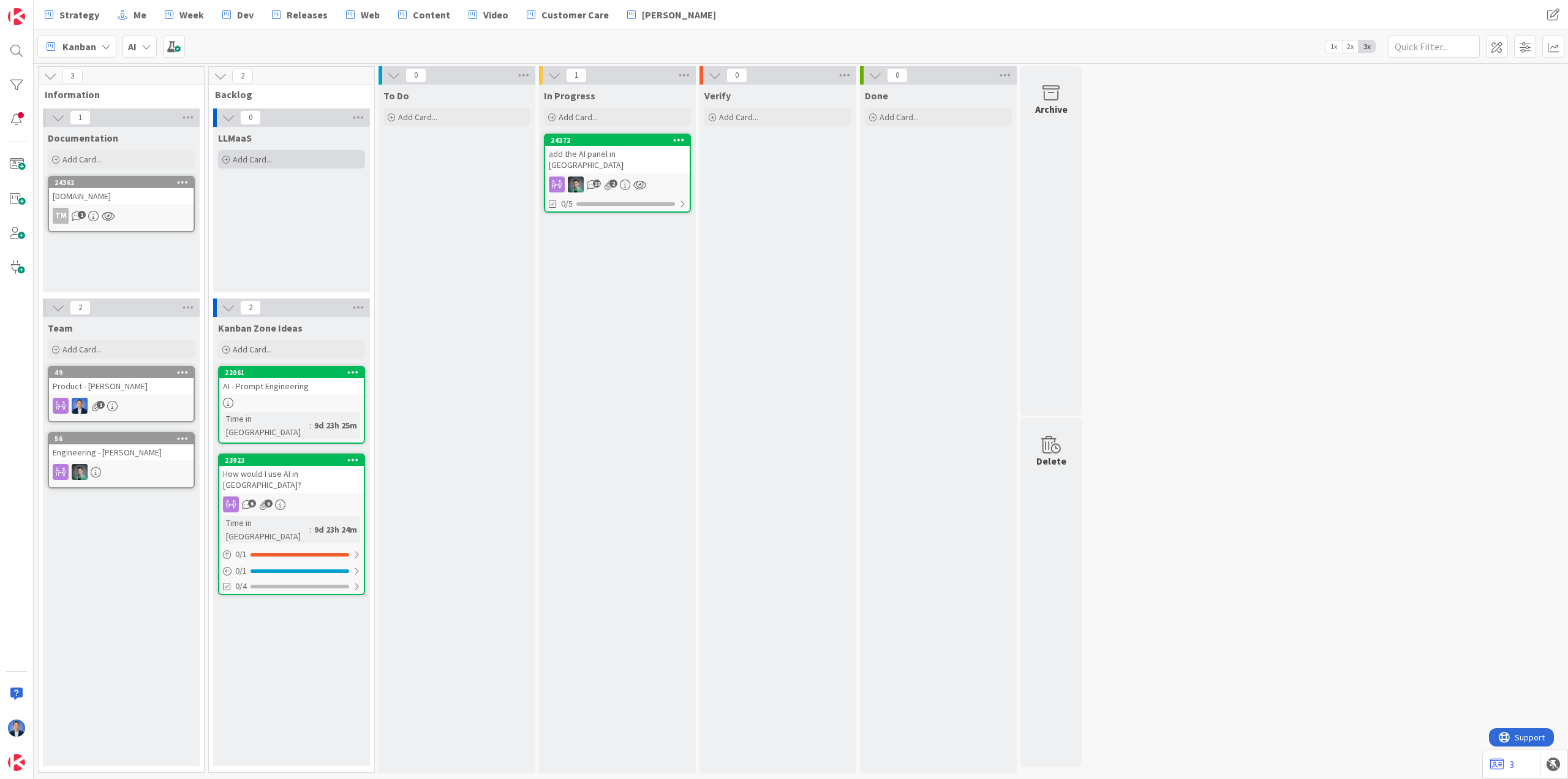
click at [293, 158] on div "Add Card..." at bounding box center [291, 159] width 147 height 19
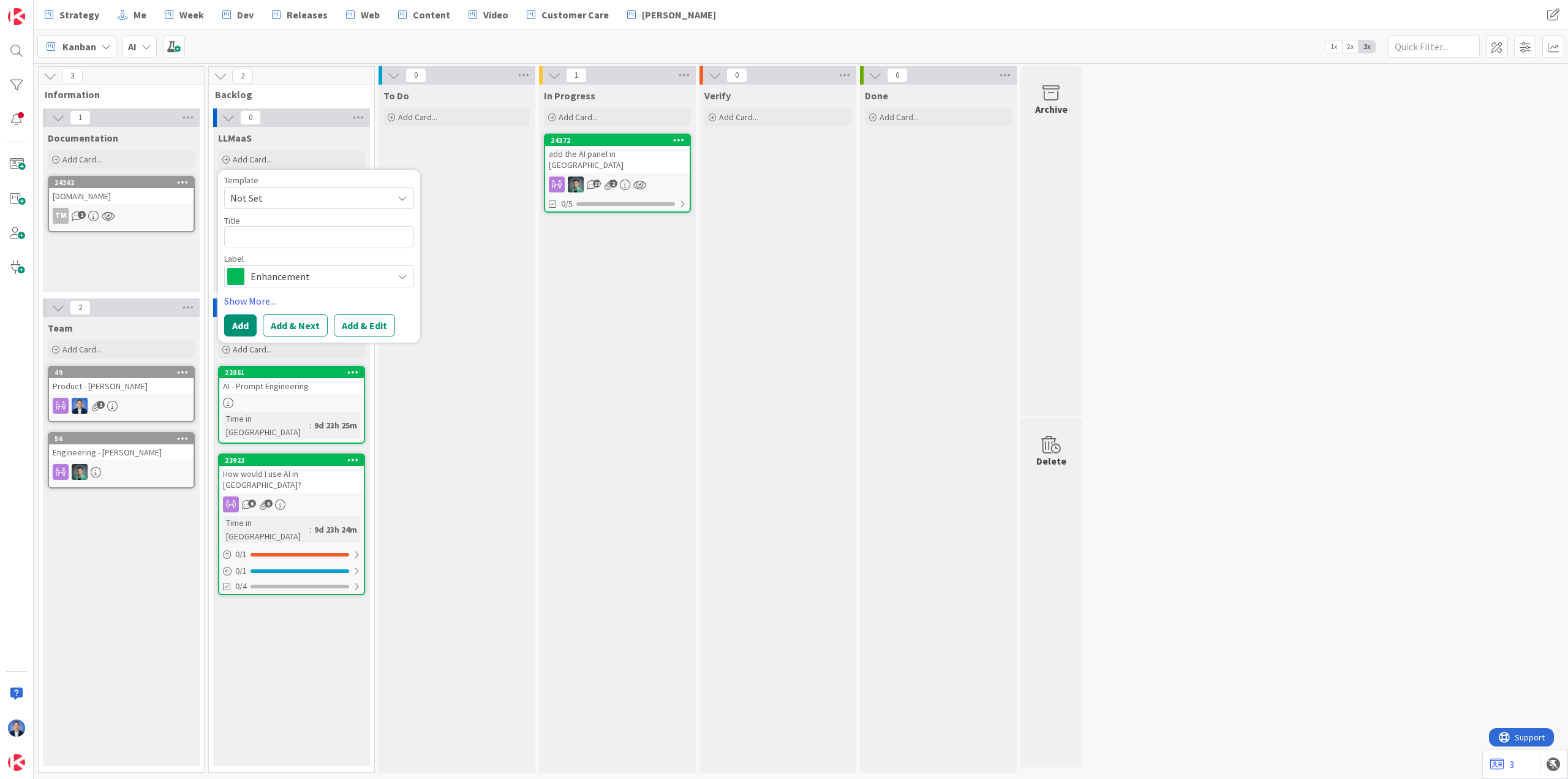
type textarea "x"
type textarea "L"
type textarea "x"
type textarea "LL"
type textarea "x"
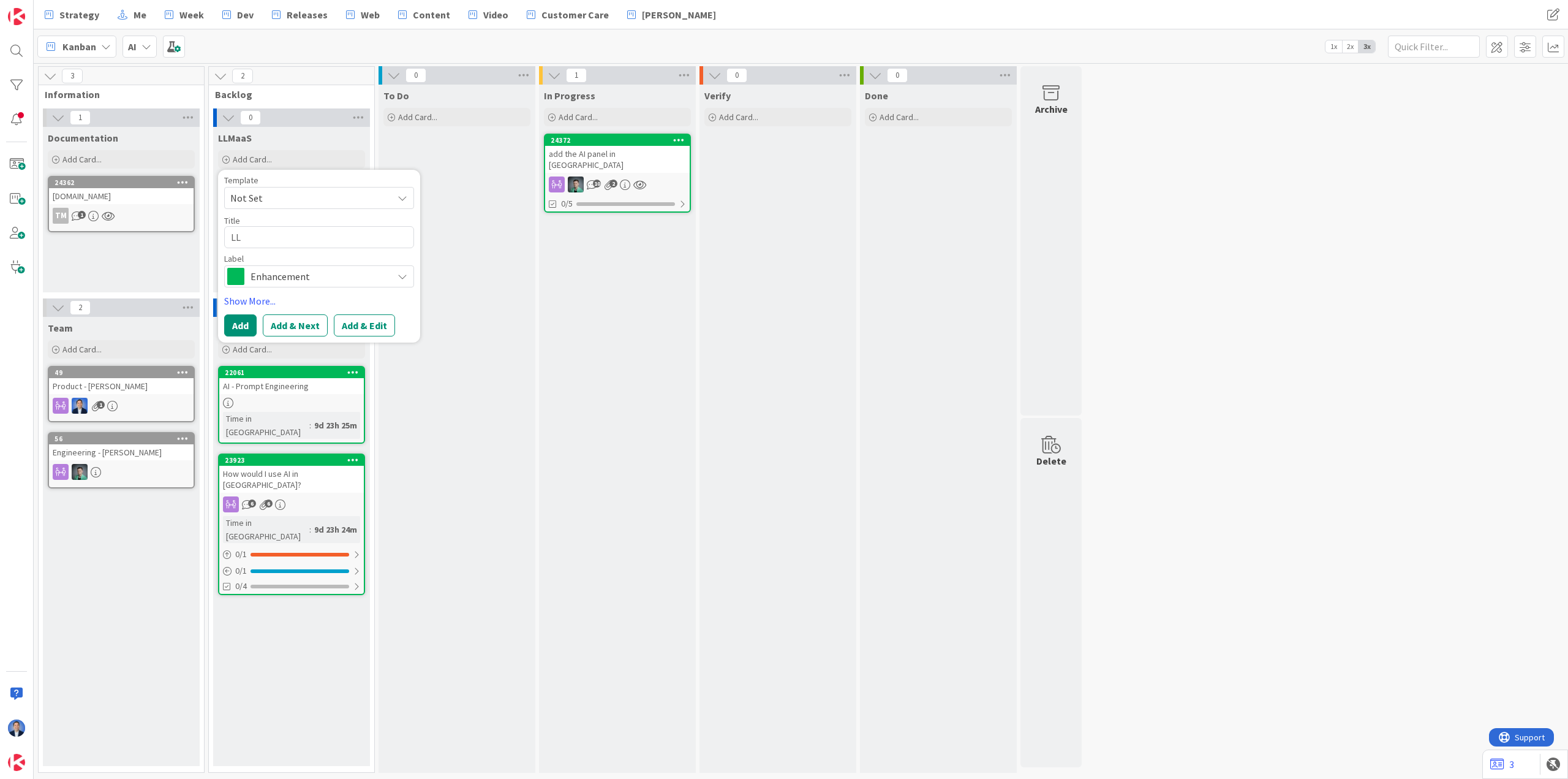
type textarea "LLM"
type textarea "x"
type textarea "LLMa"
type textarea "x"
type textarea "LLMaa"
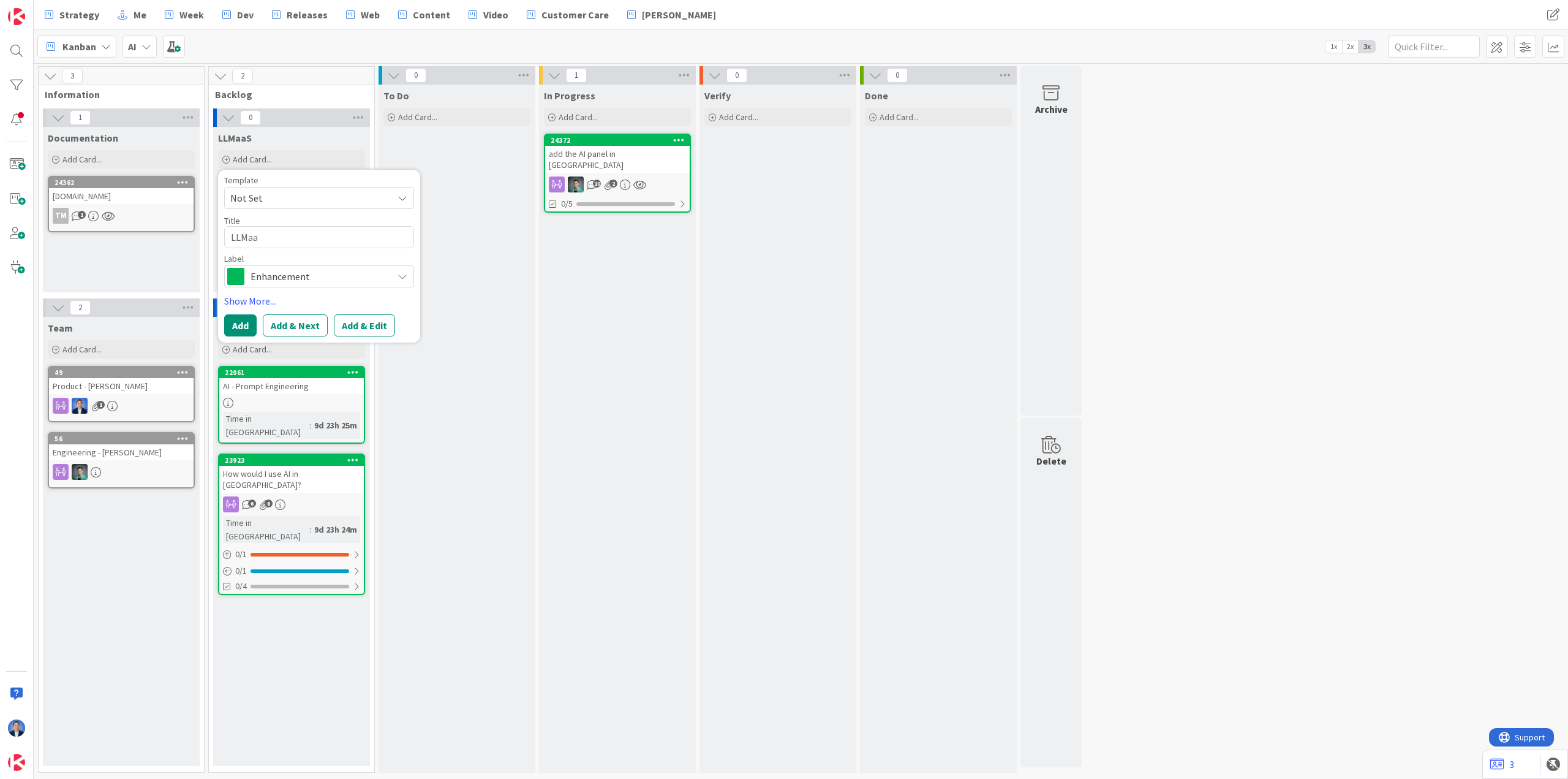
type textarea "x"
type textarea "LLMaaS"
type textarea "x"
type textarea "LLMaaS"
type textarea "x"
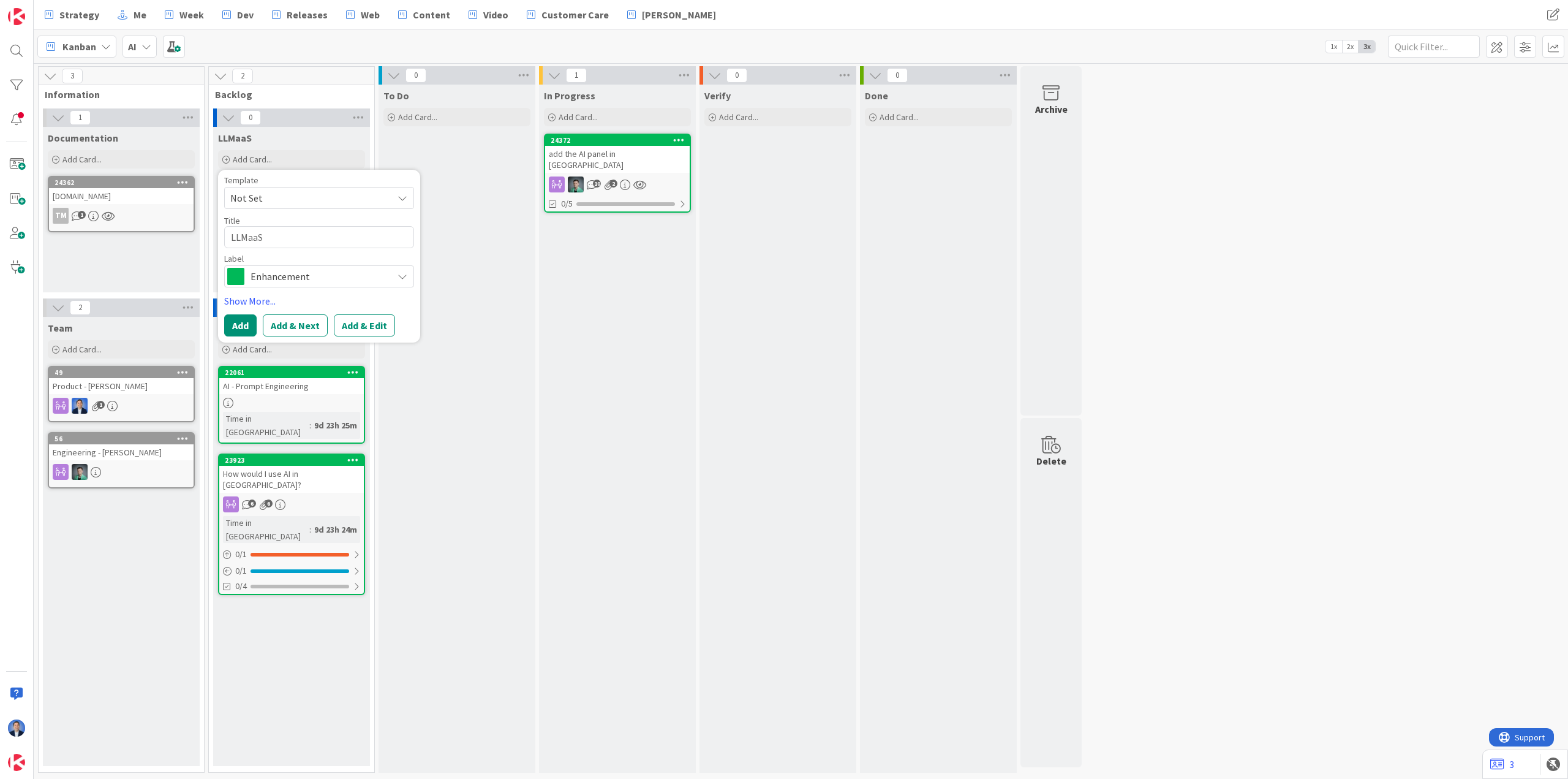
type textarea "LLMaaS P"
type textarea "x"
type textarea "LLMaaS Pr"
type textarea "x"
type textarea "LLMaaS Pri"
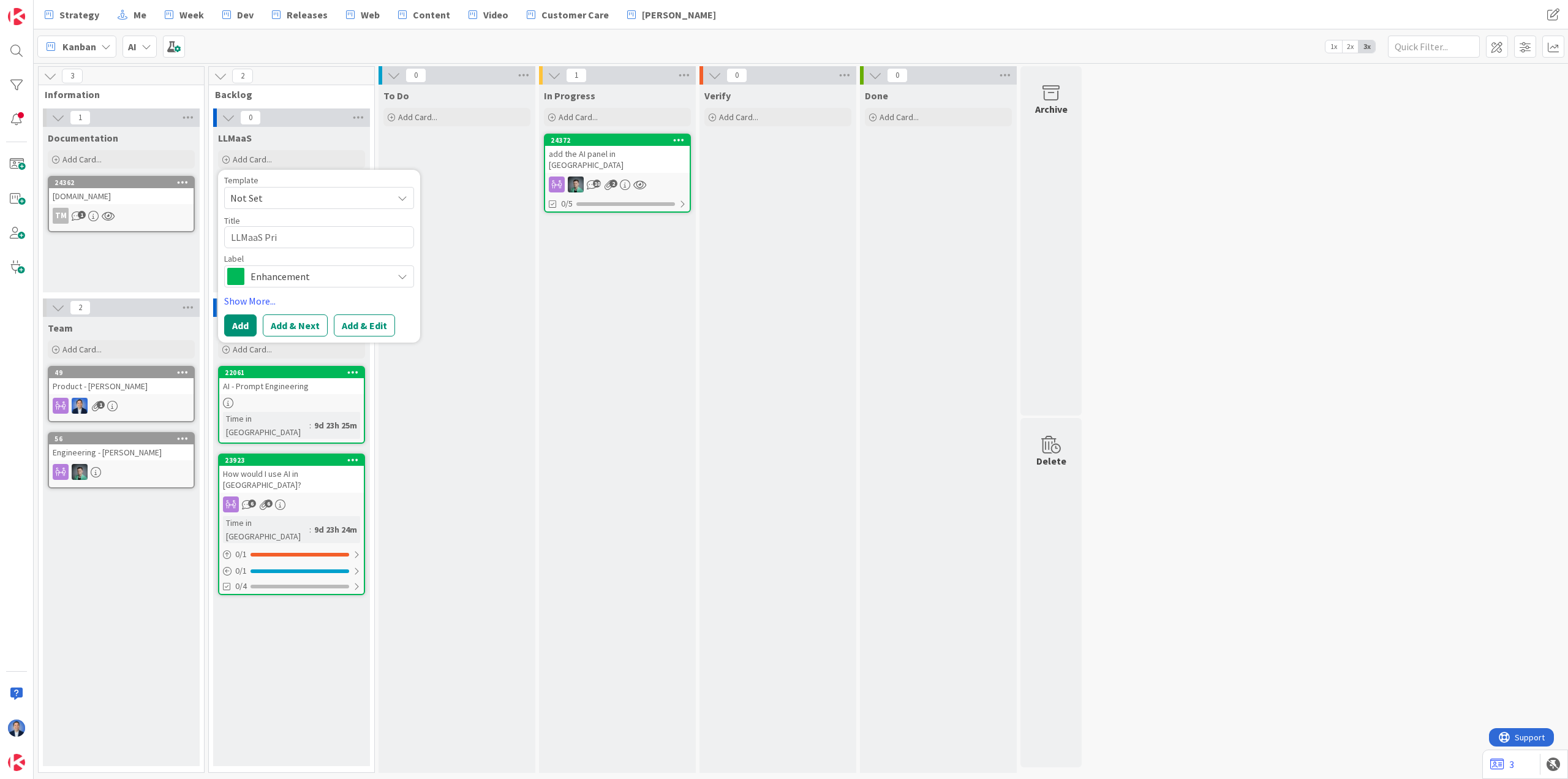
type textarea "x"
type textarea "LLMaaS Pric"
type textarea "x"
type textarea "LLMaaS Prici"
type textarea "x"
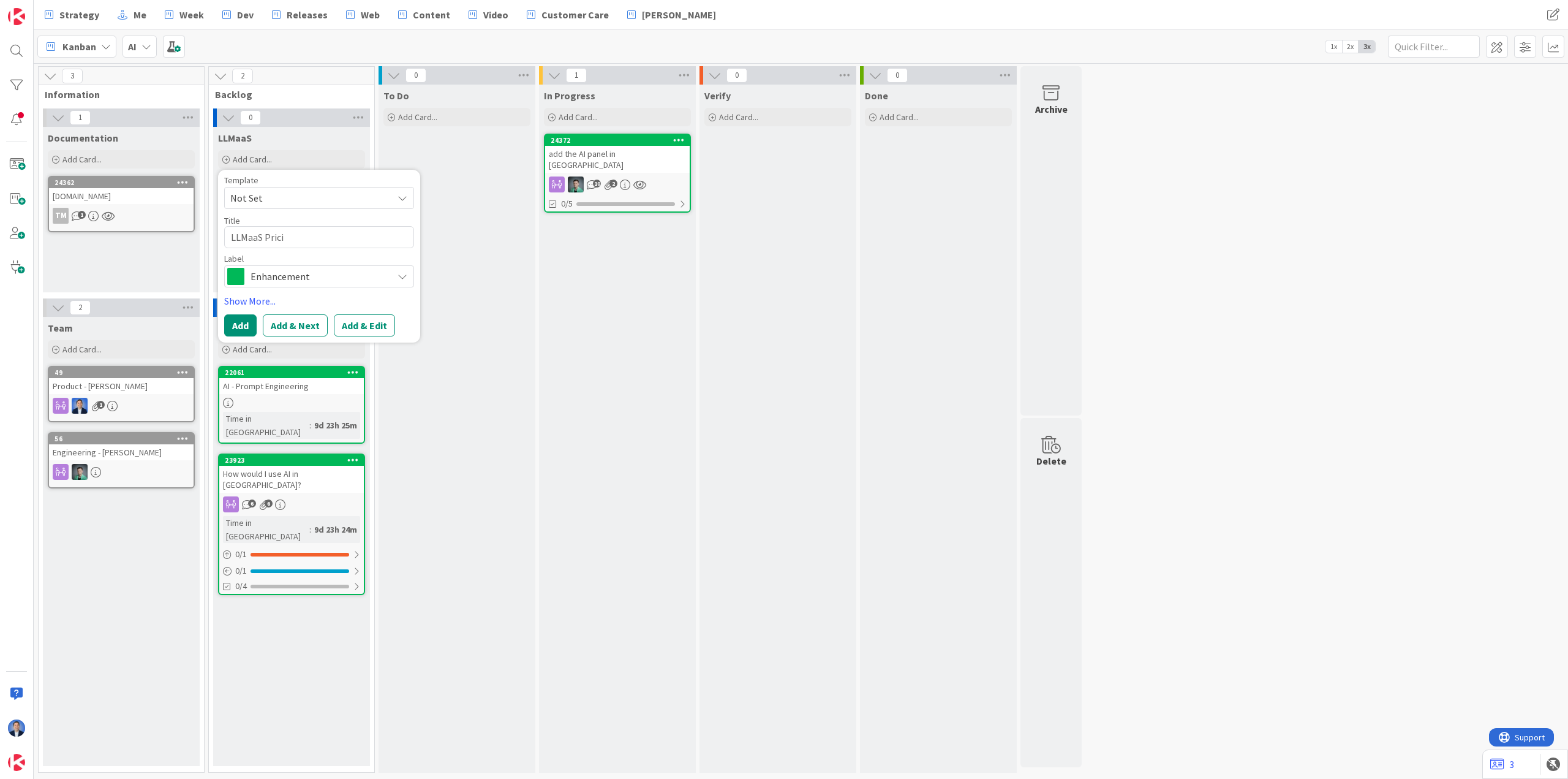
type textarea "LLMaaS Pricin"
type textarea "x"
type textarea "LLMaaS Pricing"
click at [244, 332] on button "Add" at bounding box center [240, 325] width 33 height 22
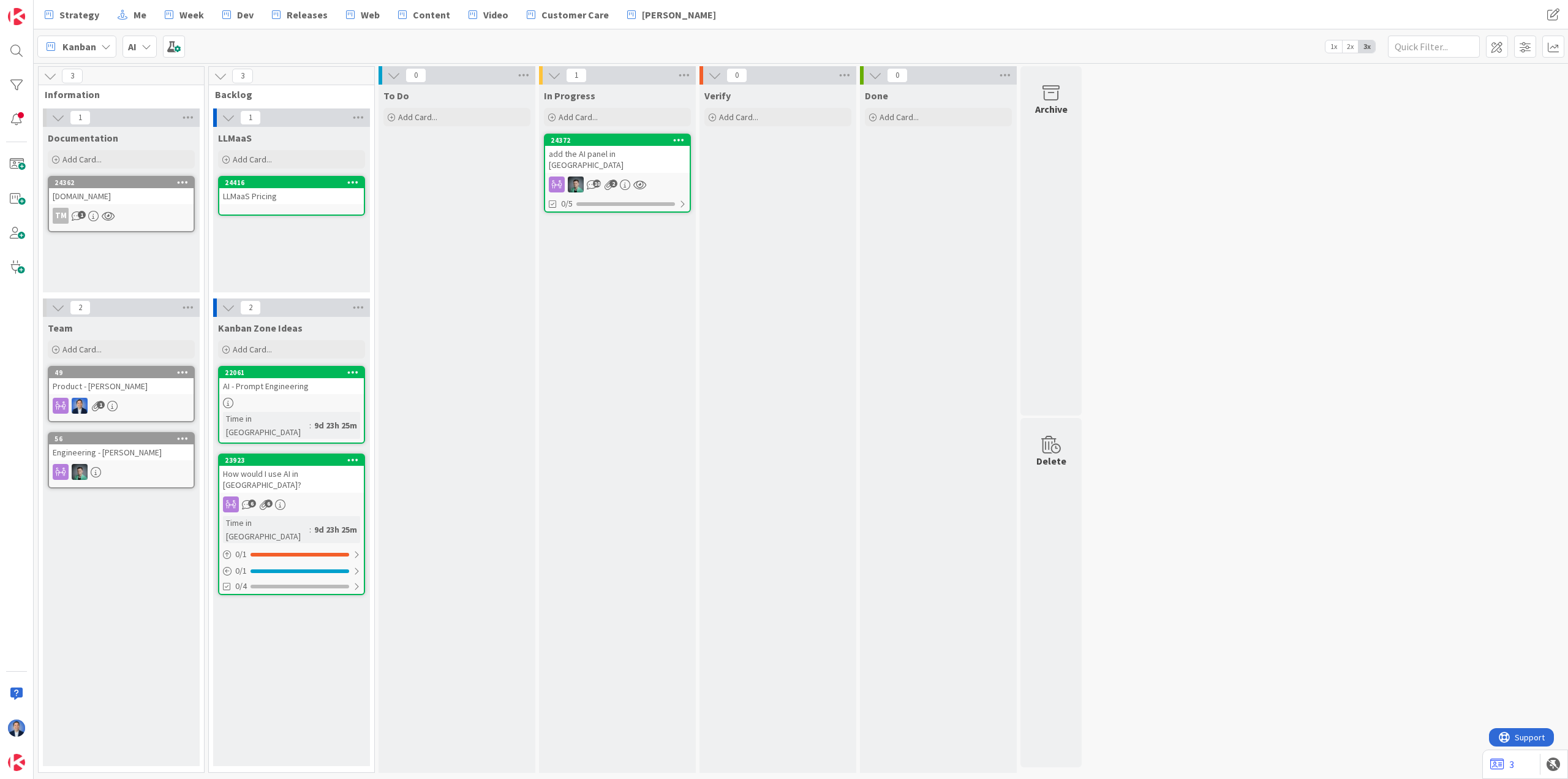
click at [309, 196] on div "LLMaaS Pricing" at bounding box center [291, 196] width 144 height 16
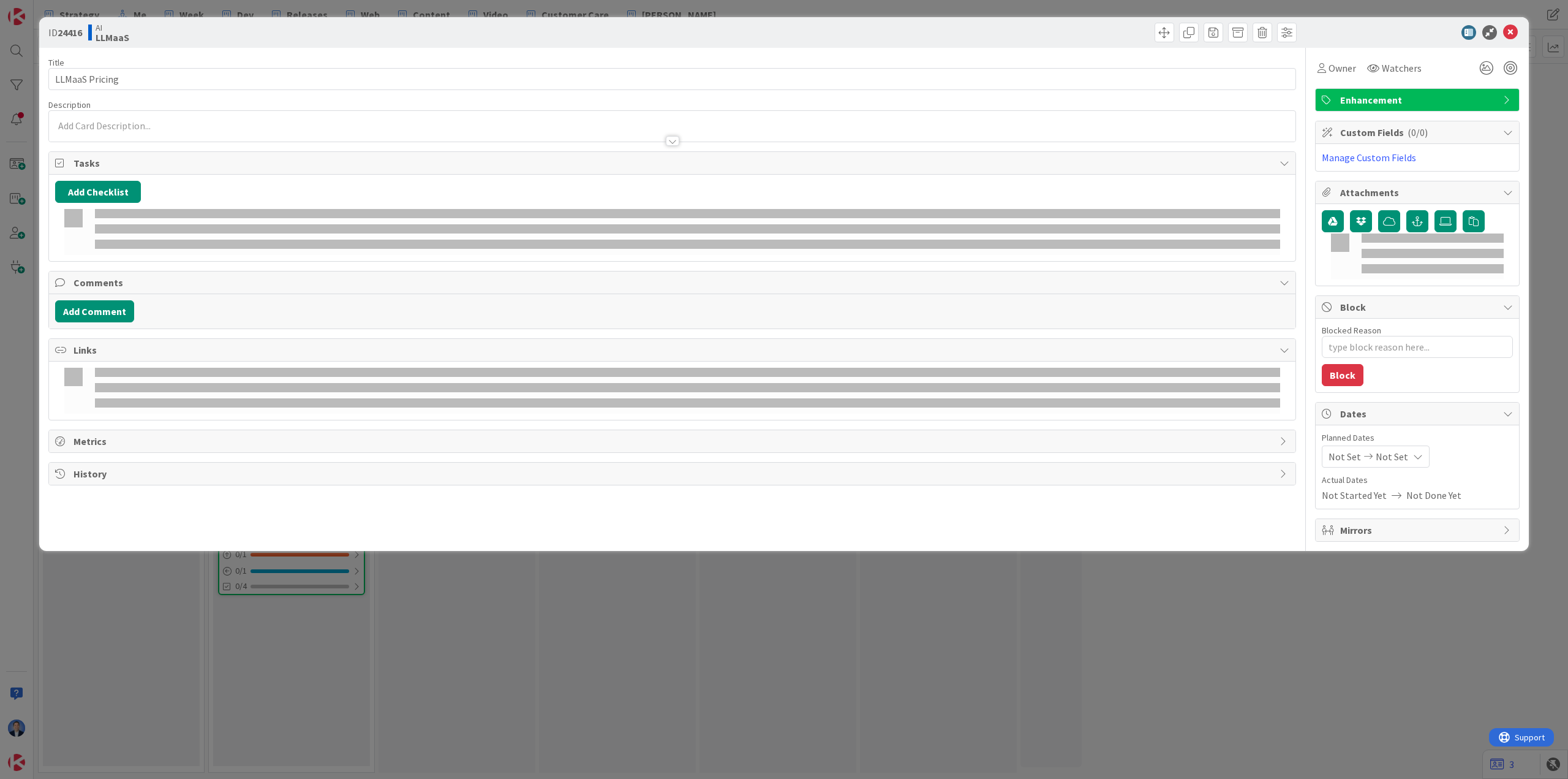
type textarea "x"
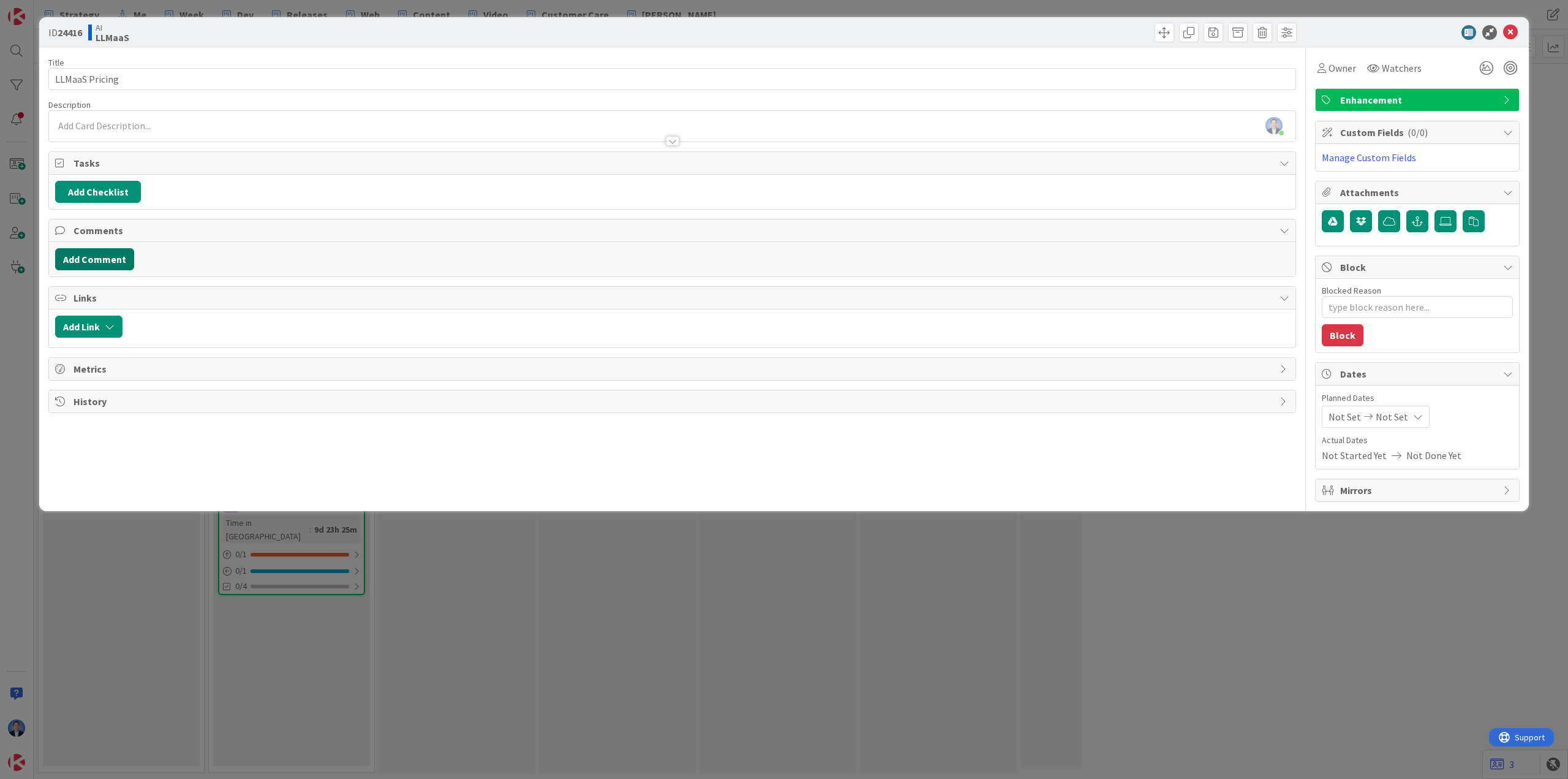
click at [103, 265] on button "Add Comment" at bounding box center [94, 258] width 79 height 22
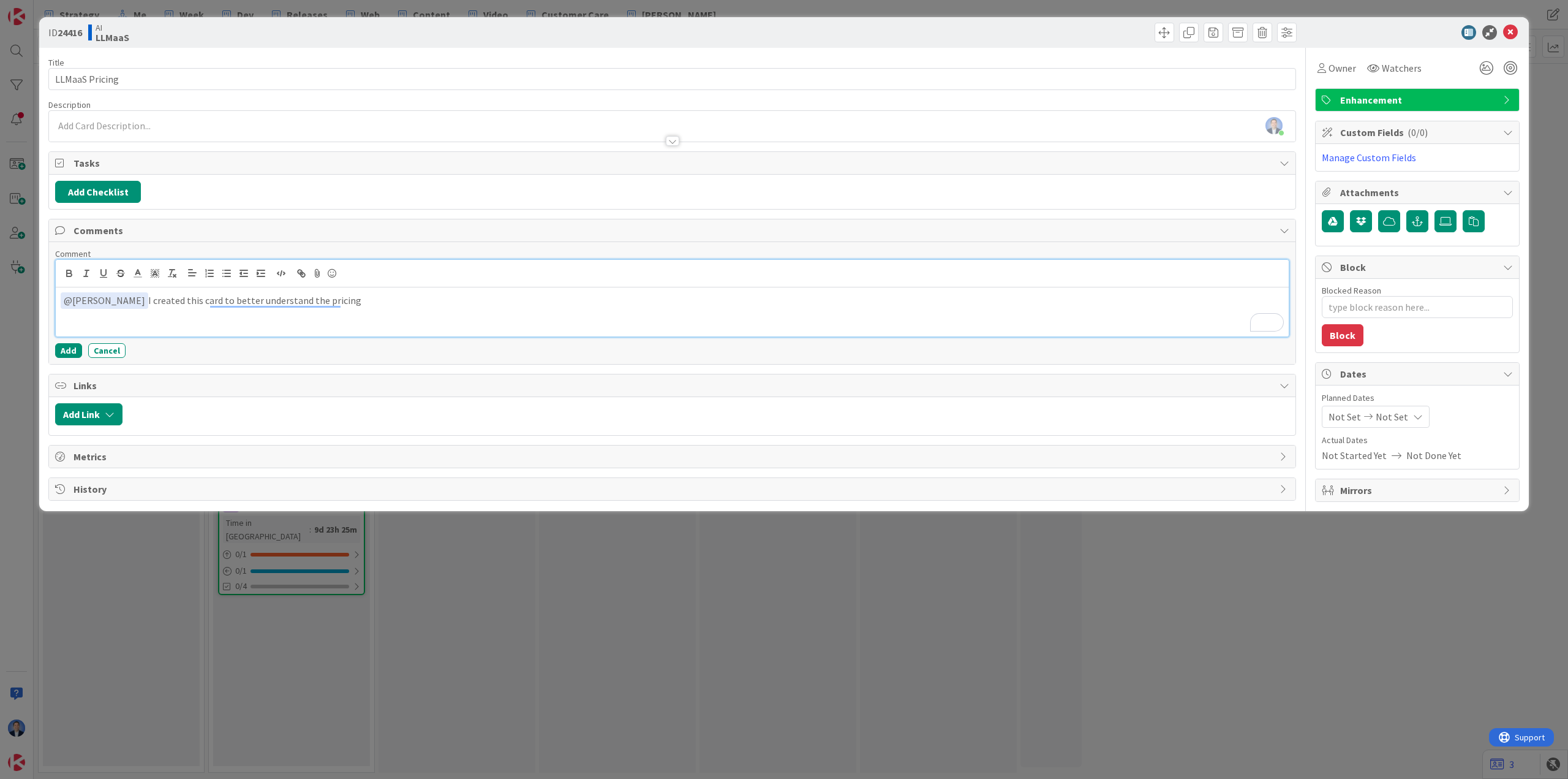
click at [366, 299] on p "﻿ @ [PERSON_NAME] ﻿ I created this card to better understand the pricing" at bounding box center [673, 300] width 1223 height 17
type textarea "x"
click at [544, 301] on p "﻿ @ [PERSON_NAME] ﻿ I created this card to better understand the pricing, I am …" at bounding box center [673, 300] width 1223 height 17
click at [658, 297] on p "﻿ @ [PERSON_NAME] ﻿ I created this card to better understand the pricing, I am …" at bounding box center [673, 300] width 1223 height 17
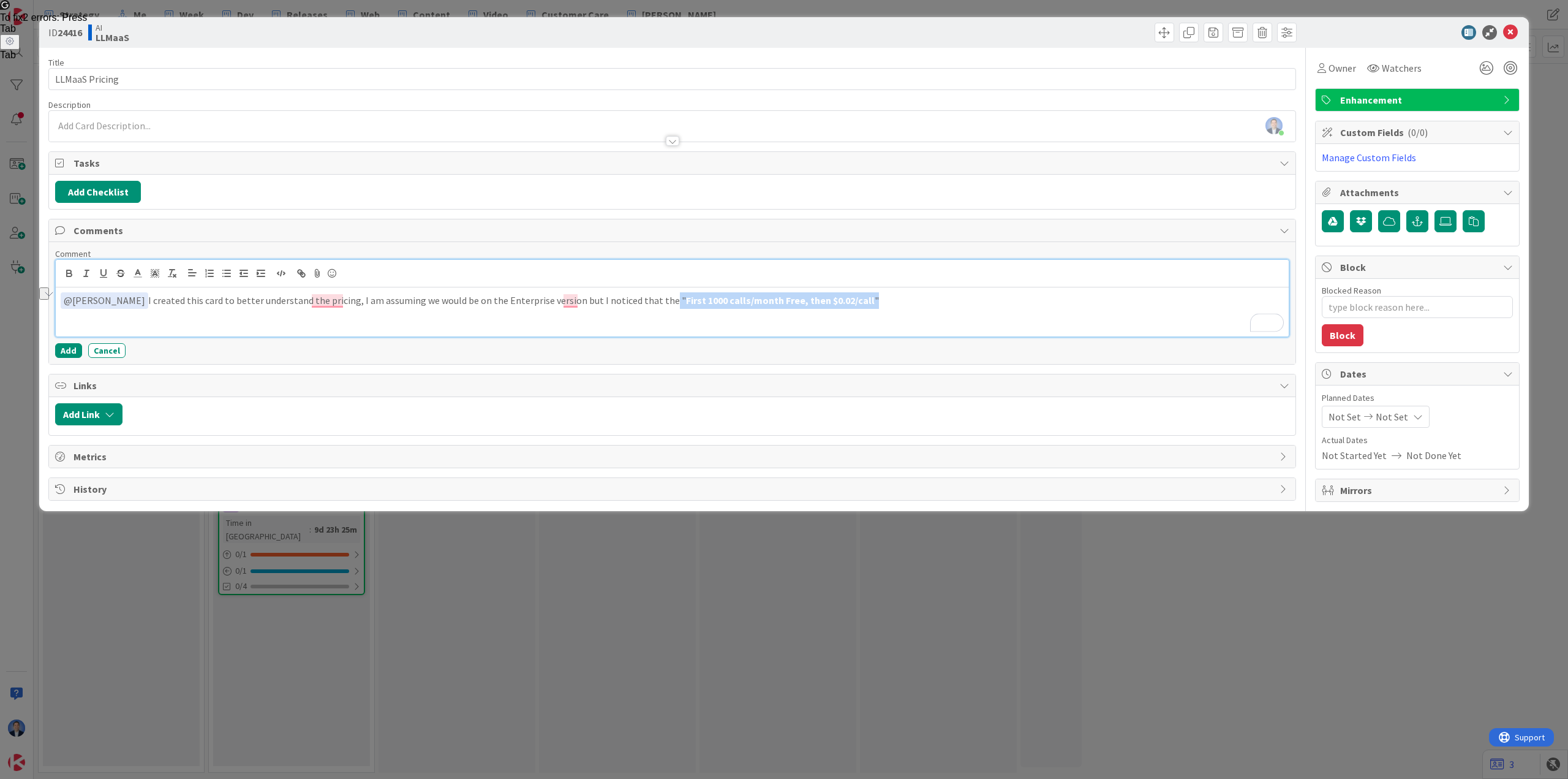
drag, startPoint x: 887, startPoint y: 303, endPoint x: 643, endPoint y: 279, distance: 245.2
click at [643, 279] on div "﻿ @ [PERSON_NAME] ﻿ I created this card to better understand the pricing, I am …" at bounding box center [672, 297] width 1233 height 77
click at [173, 272] on icon "button" at bounding box center [172, 273] width 11 height 11
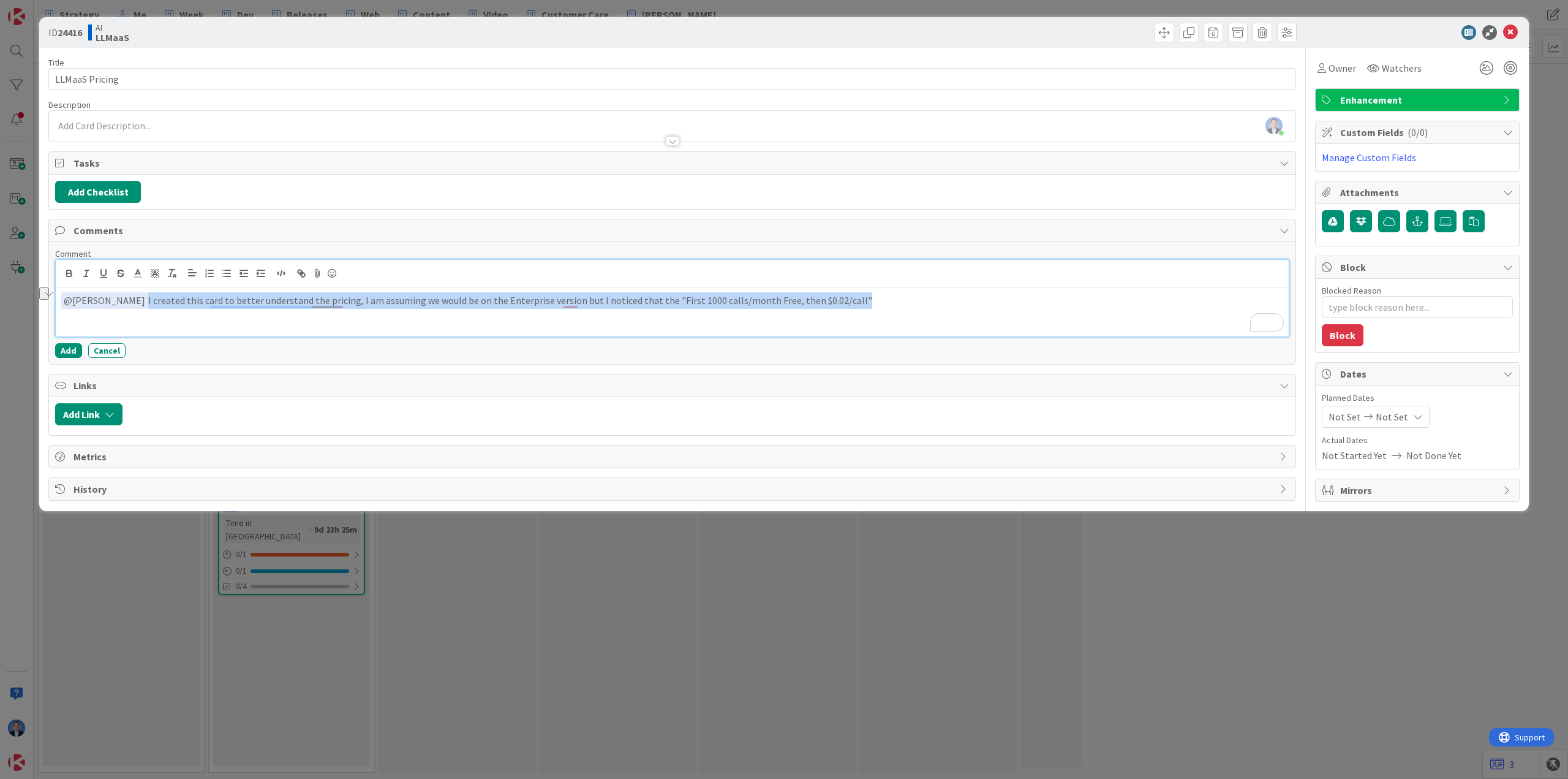
click at [886, 307] on p "﻿ @ [PERSON_NAME] ﻿ I created this card to better understand the pricing, I am …" at bounding box center [673, 300] width 1223 height 17
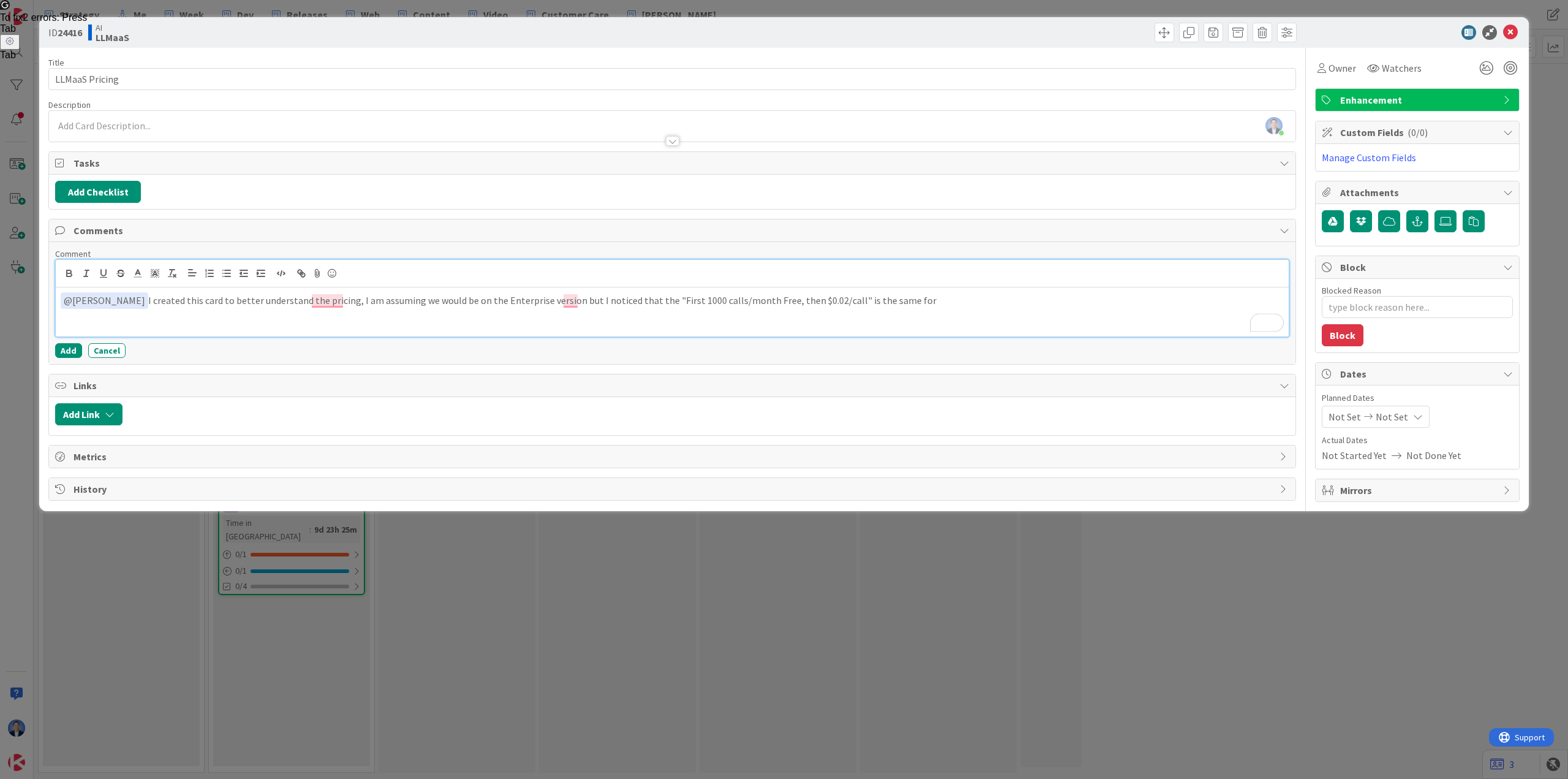
click at [923, 299] on p "﻿ @ [PERSON_NAME] ﻿ I created this card to better understand the pricing, I am …" at bounding box center [673, 300] width 1223 height 17
click at [496, 300] on p "﻿ @ [PERSON_NAME] ﻿ I created this card to better understand the pricing, I am …" at bounding box center [673, 300] width 1223 height 17
copy p "Enterprise"
click at [1014, 297] on p "﻿ @ [PERSON_NAME] ﻿ I created this card to better understand the pricing, I am …" at bounding box center [673, 300] width 1223 height 17
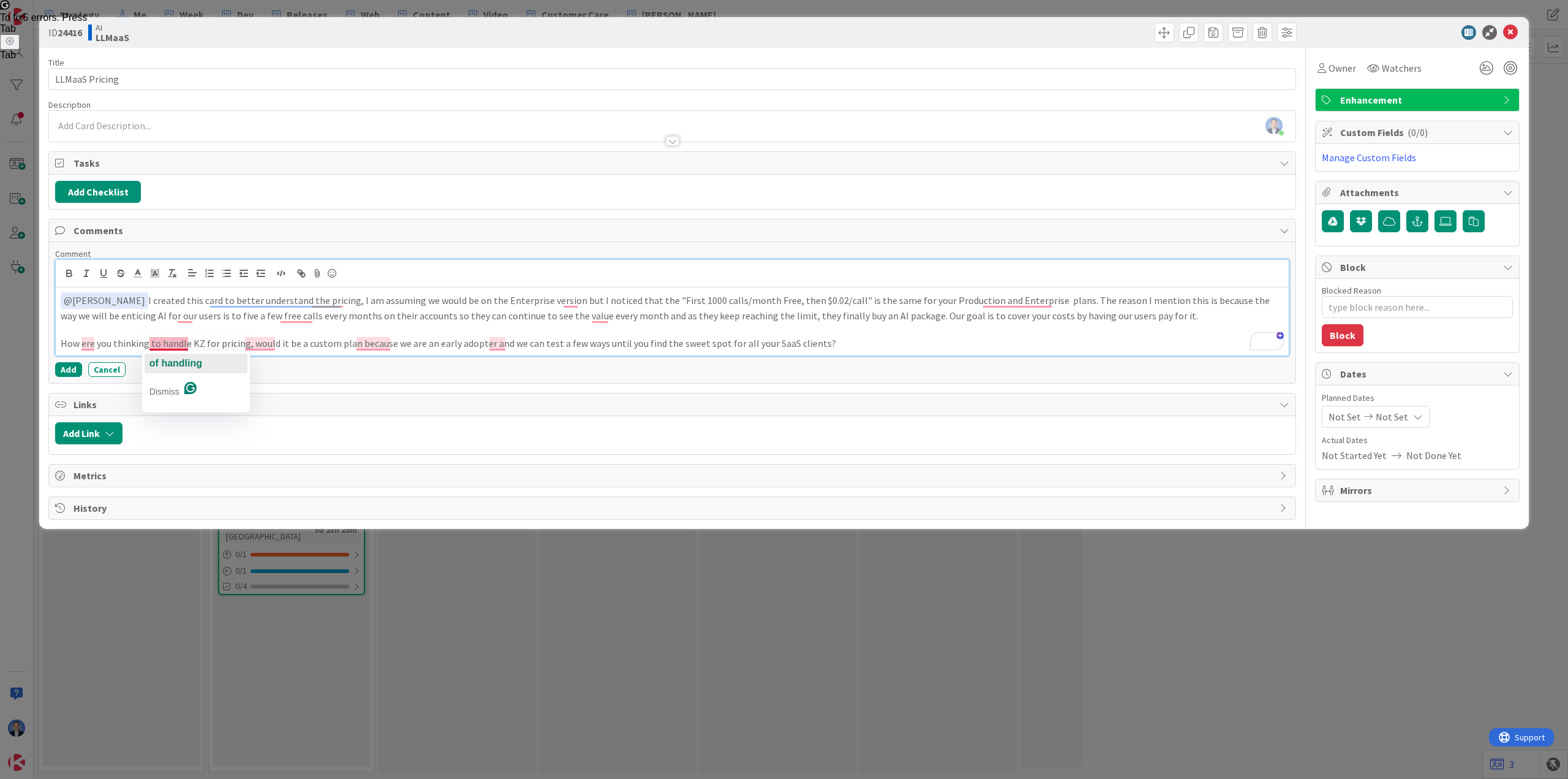
click at [181, 360] on span "of handling" at bounding box center [176, 363] width 53 height 11
click at [277, 361] on span "? Would" at bounding box center [272, 363] width 39 height 11
click at [391, 361] on span "because" at bounding box center [392, 363] width 37 height 11
click at [514, 358] on span "and" at bounding box center [518, 363] width 17 height 11
click at [844, 341] on p "How ere you thinking of handling KZ for pricing? Would it be a custom plan, bec…" at bounding box center [673, 343] width 1223 height 14
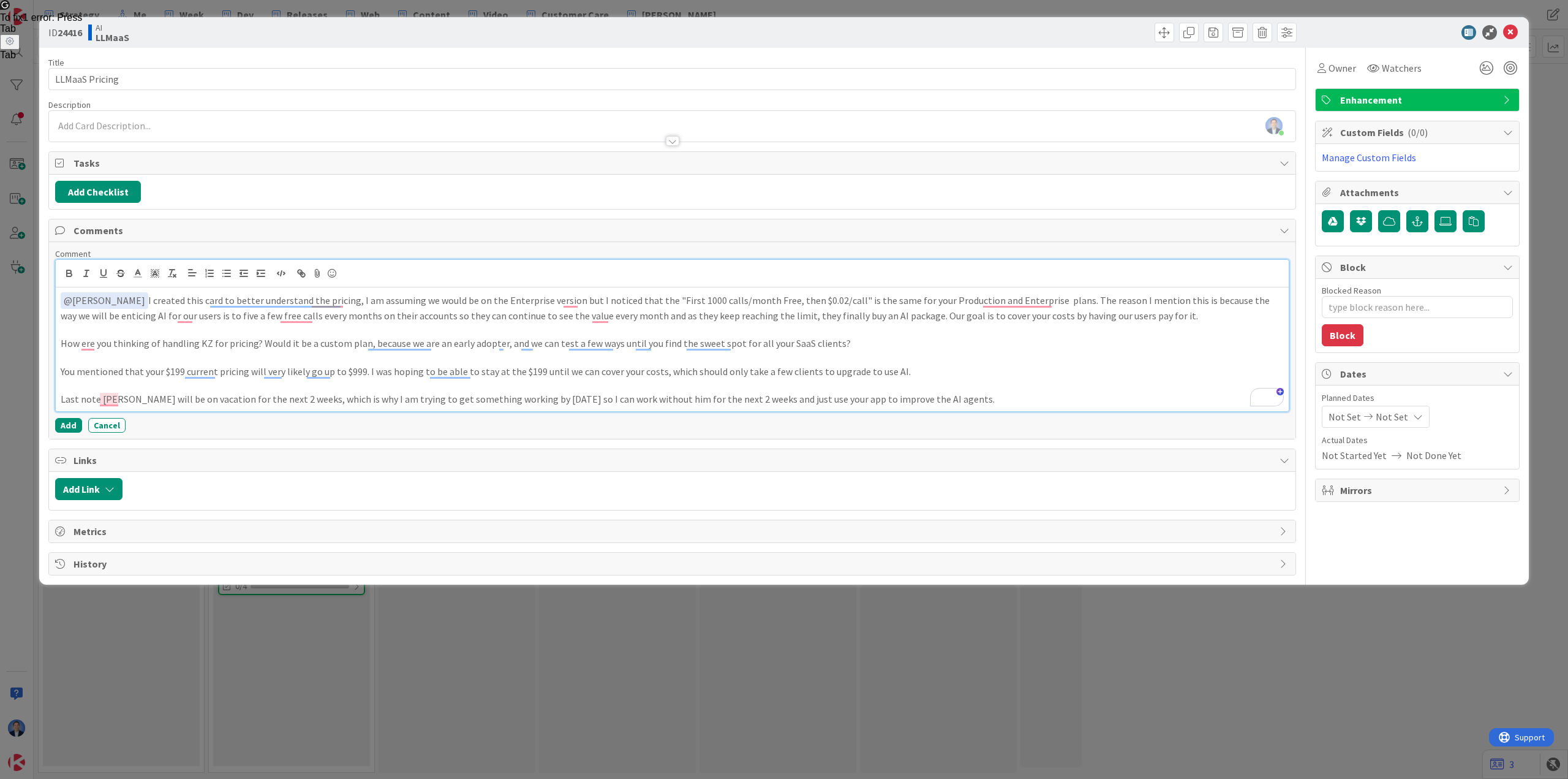
click at [529, 401] on p "Last note [PERSON_NAME] will be on vacation for the next 2 weeks, which is why …" at bounding box center [673, 399] width 1223 height 14
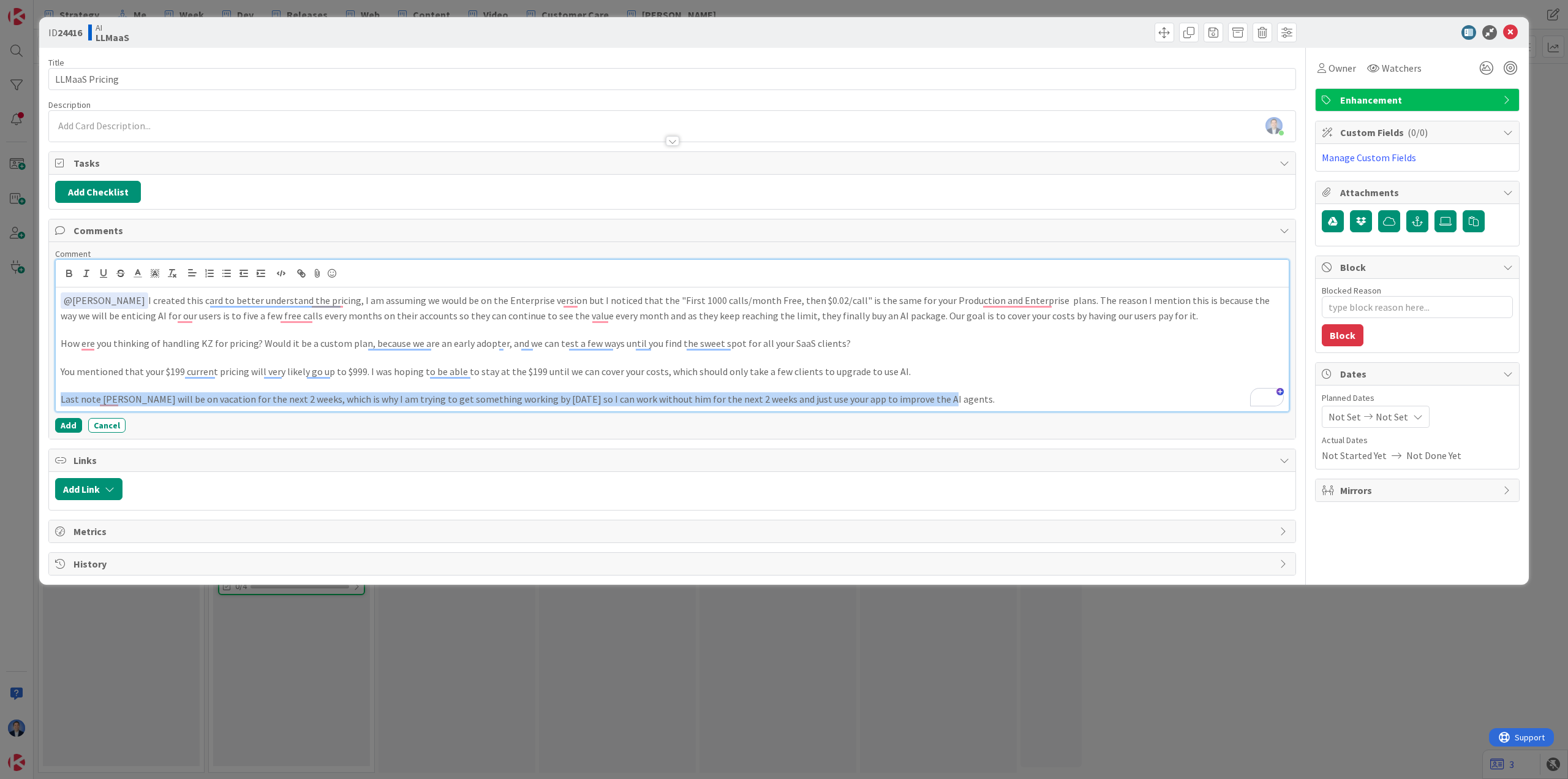
click at [529, 401] on p "Last note [PERSON_NAME] will be on vacation for the next 2 weeks, which is why …" at bounding box center [673, 399] width 1223 height 14
click at [110, 401] on p "Last note [PERSON_NAME] will be on vacation for the next 2 weeks, which is why …" at bounding box center [673, 399] width 1223 height 14
drag, startPoint x: 110, startPoint y: 401, endPoint x: 1163, endPoint y: 420, distance: 1053.2
click at [1163, 420] on div "Comment ﻿ @ [PERSON_NAME] ﻿ I created this card to better understand the pricin…" at bounding box center [672, 340] width 1234 height 184
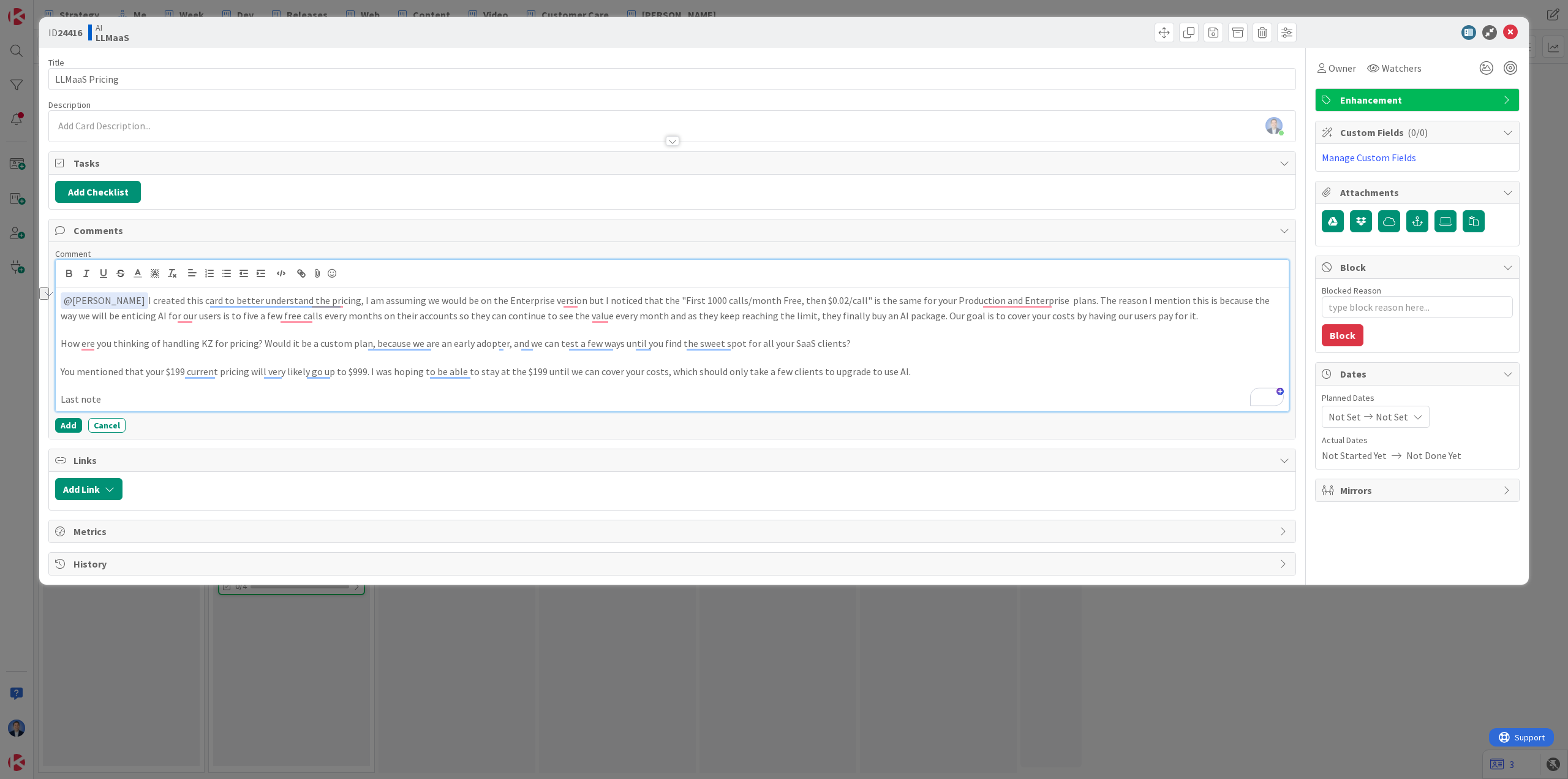
drag, startPoint x: 125, startPoint y: 398, endPoint x: 61, endPoint y: 394, distance: 64.1
click at [61, 394] on p "Last note" at bounding box center [673, 399] width 1223 height 14
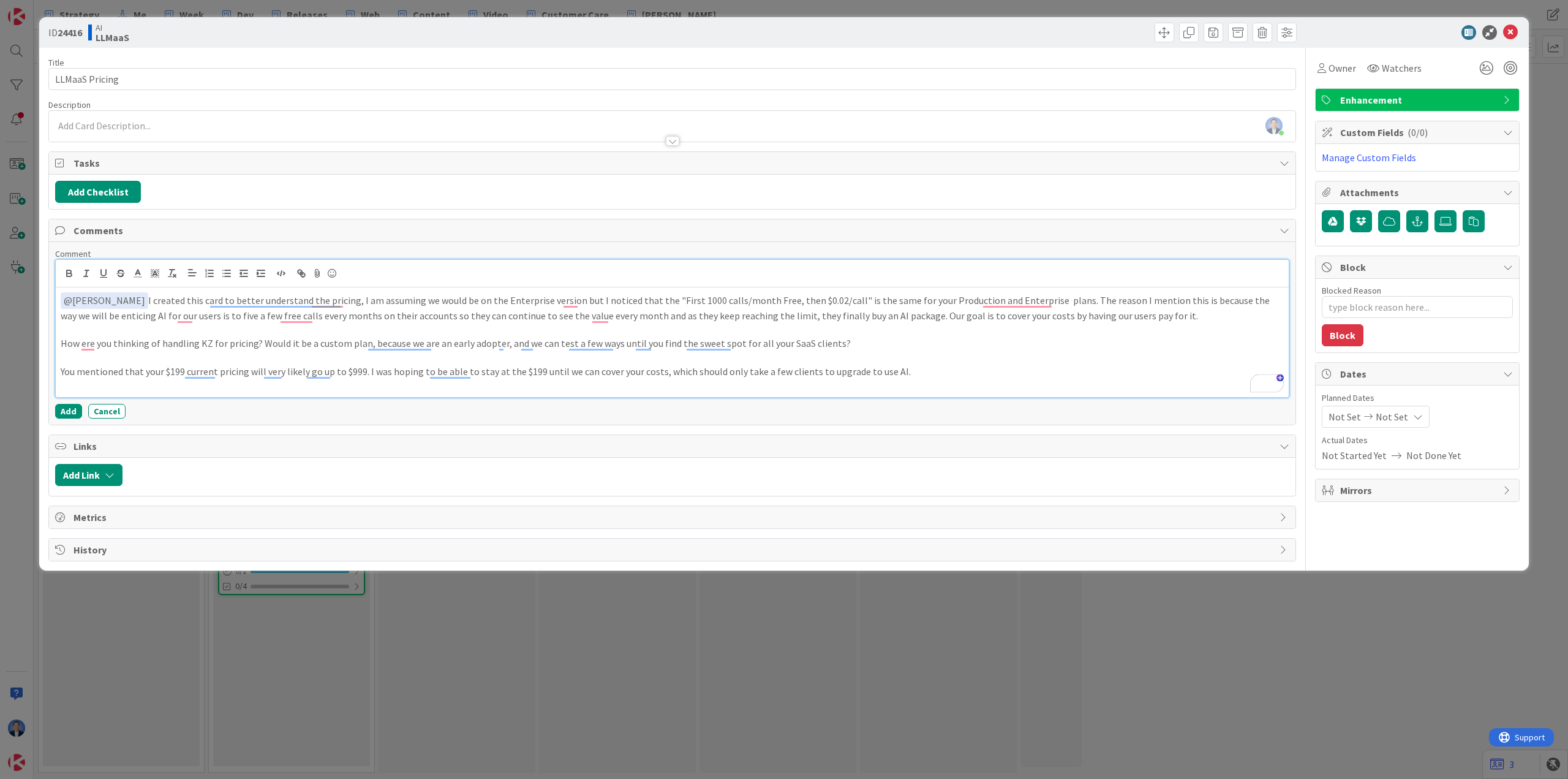
click at [895, 397] on div "﻿ @ [PERSON_NAME] ﻿ I created this card to better understand the pricing, I am …" at bounding box center [672, 343] width 1233 height 110
click at [890, 382] on p "To enrich screen reader interactions, please activate Accessibility in Grammarl…" at bounding box center [673, 385] width 1223 height 14
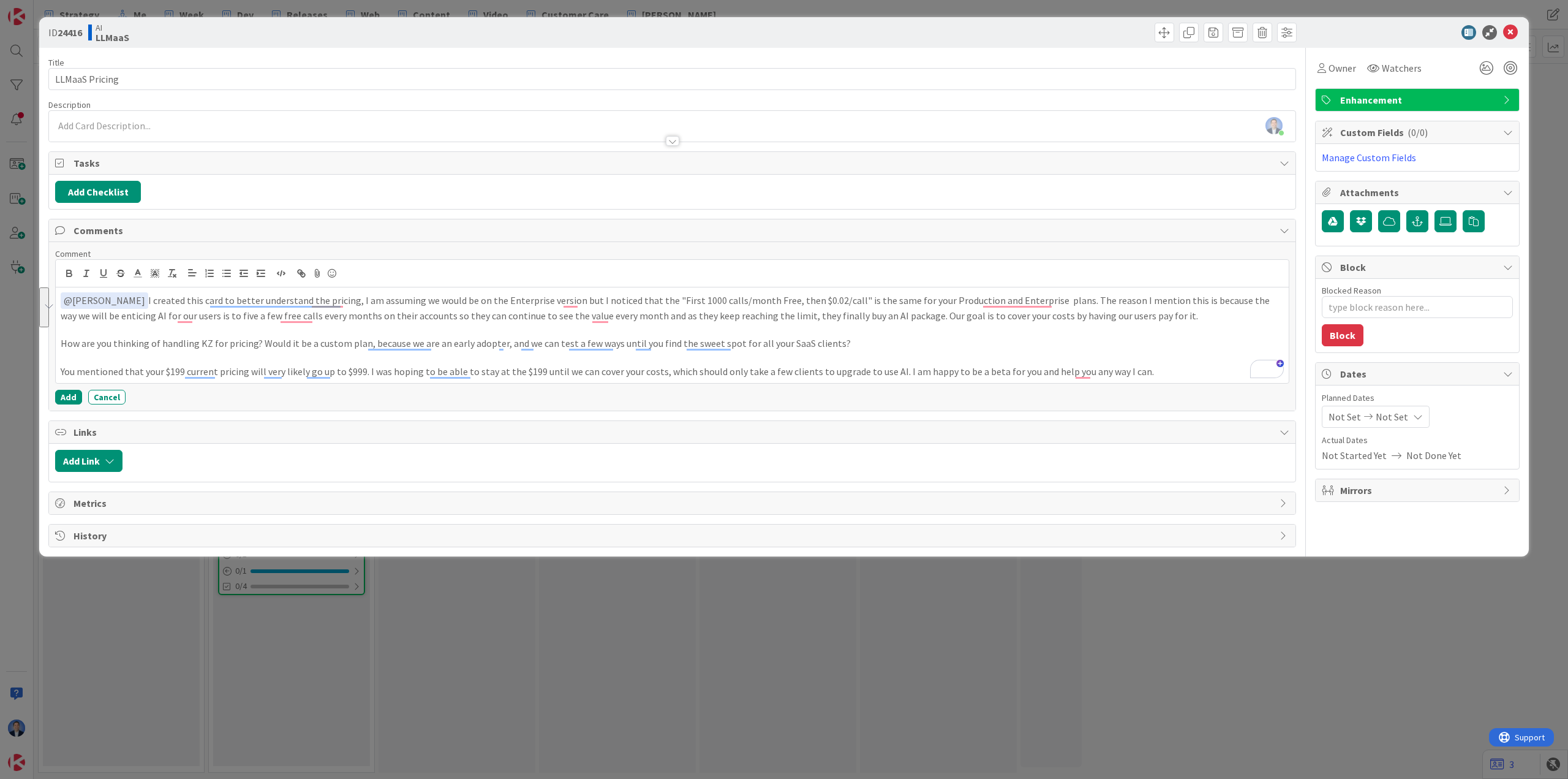
drag, startPoint x: 1151, startPoint y: 377, endPoint x: 58, endPoint y: 342, distance: 1093.6
click at [58, 342] on div "ID 24416 AI LLMaaS Title 14 / 128 LLMaaS Pricing Description Dimitri Ponomareff…" at bounding box center [783, 286] width 1489 height 539
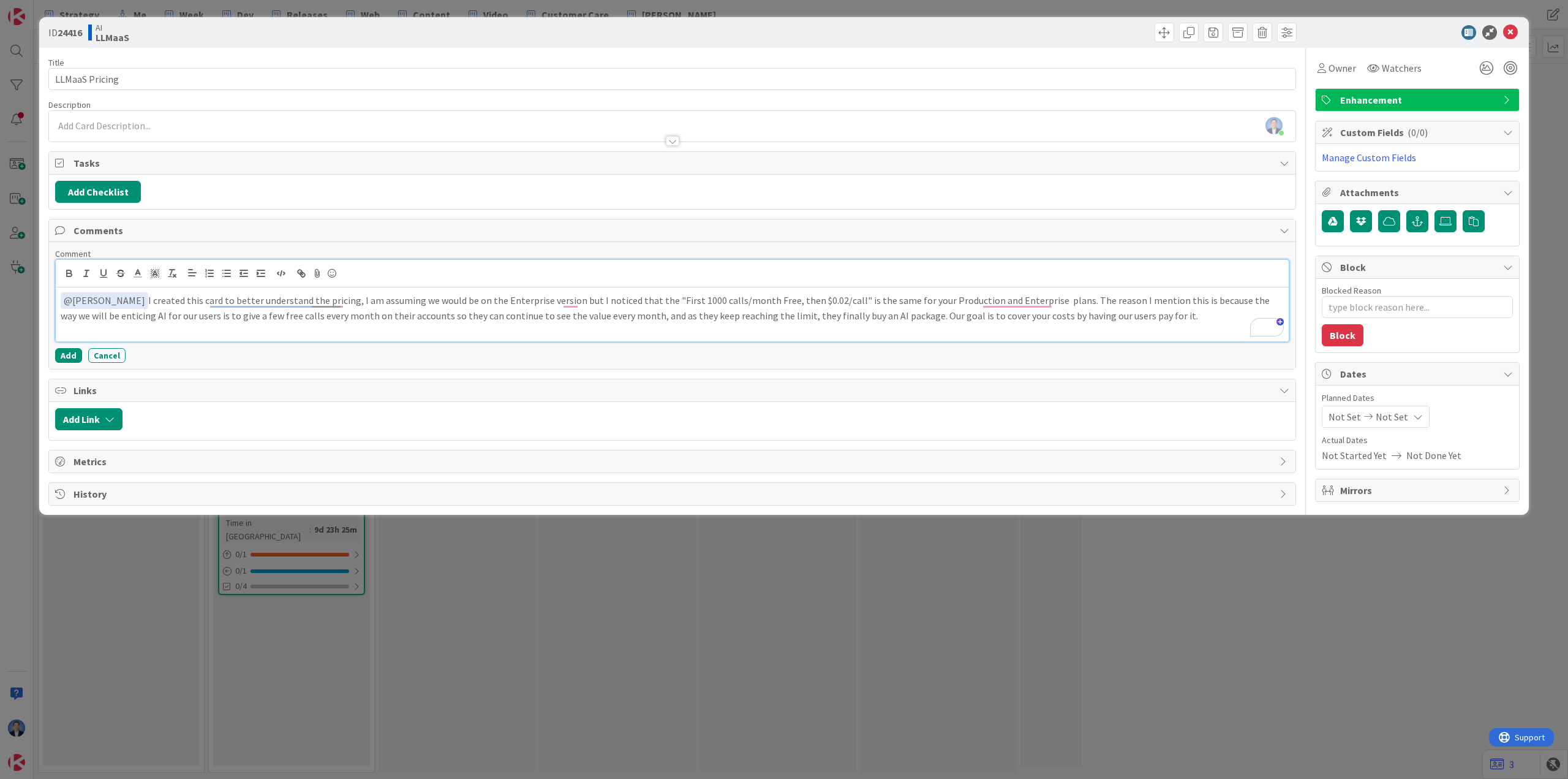
click at [382, 318] on p "﻿ @ Troy Magennis ﻿ I created this card to better understand the pricing, I am …" at bounding box center [673, 307] width 1223 height 30
click at [67, 353] on button "Add" at bounding box center [68, 355] width 27 height 15
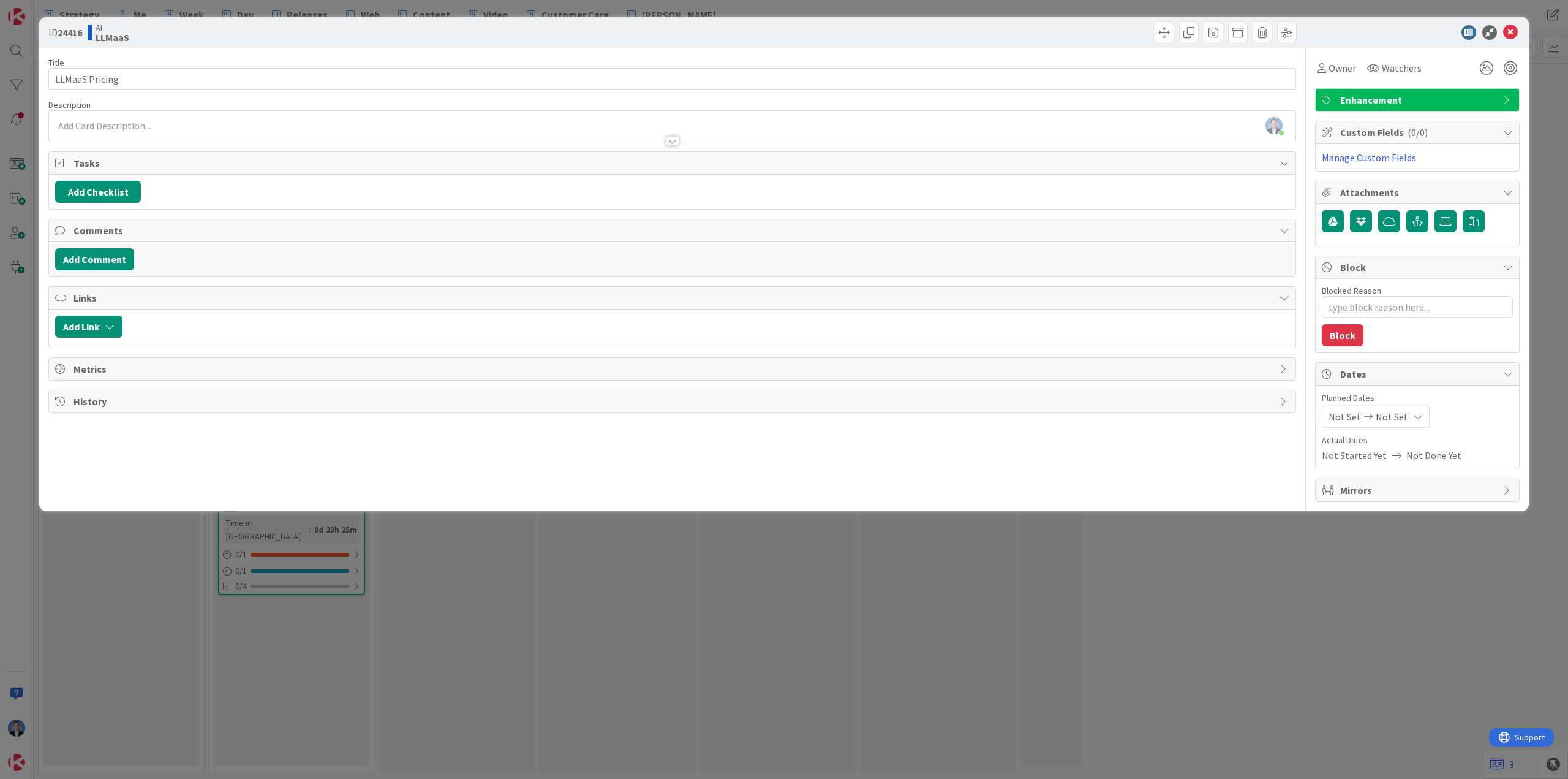
type textarea "x"
